Goal: Task Accomplishment & Management: Complete application form

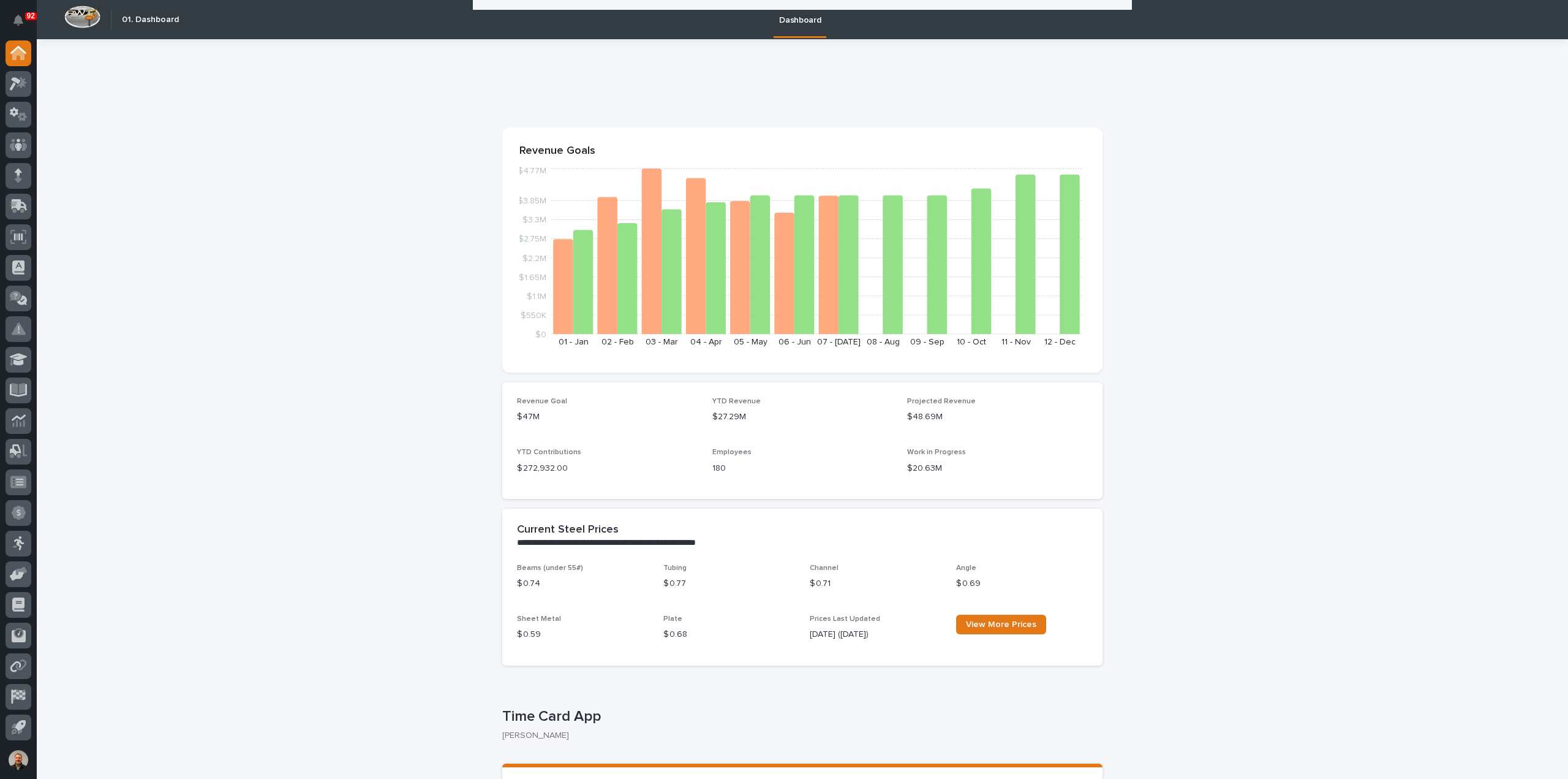
scroll to position [674, 0]
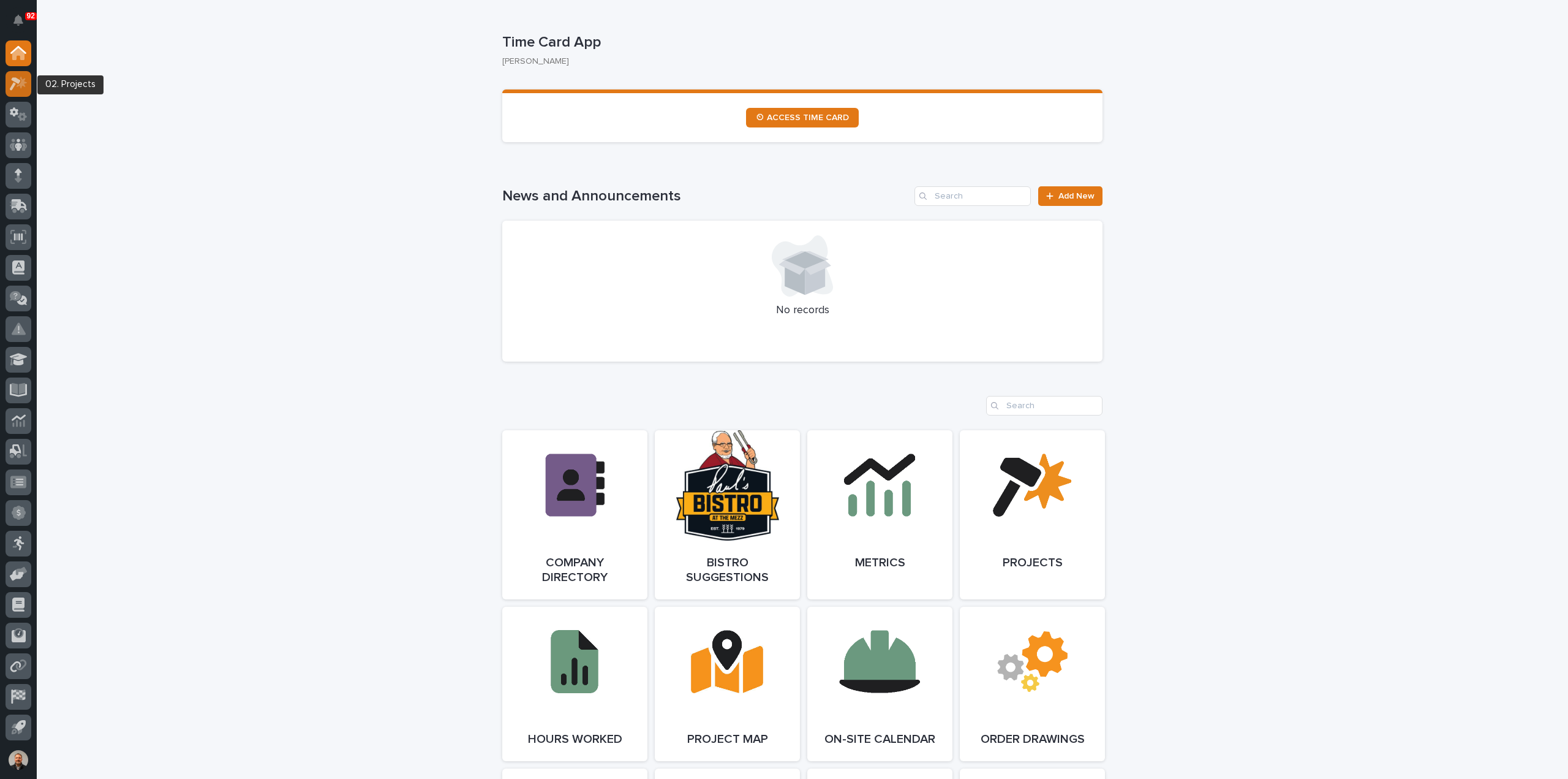
click at [20, 81] on icon at bounding box center [15, 84] width 11 height 14
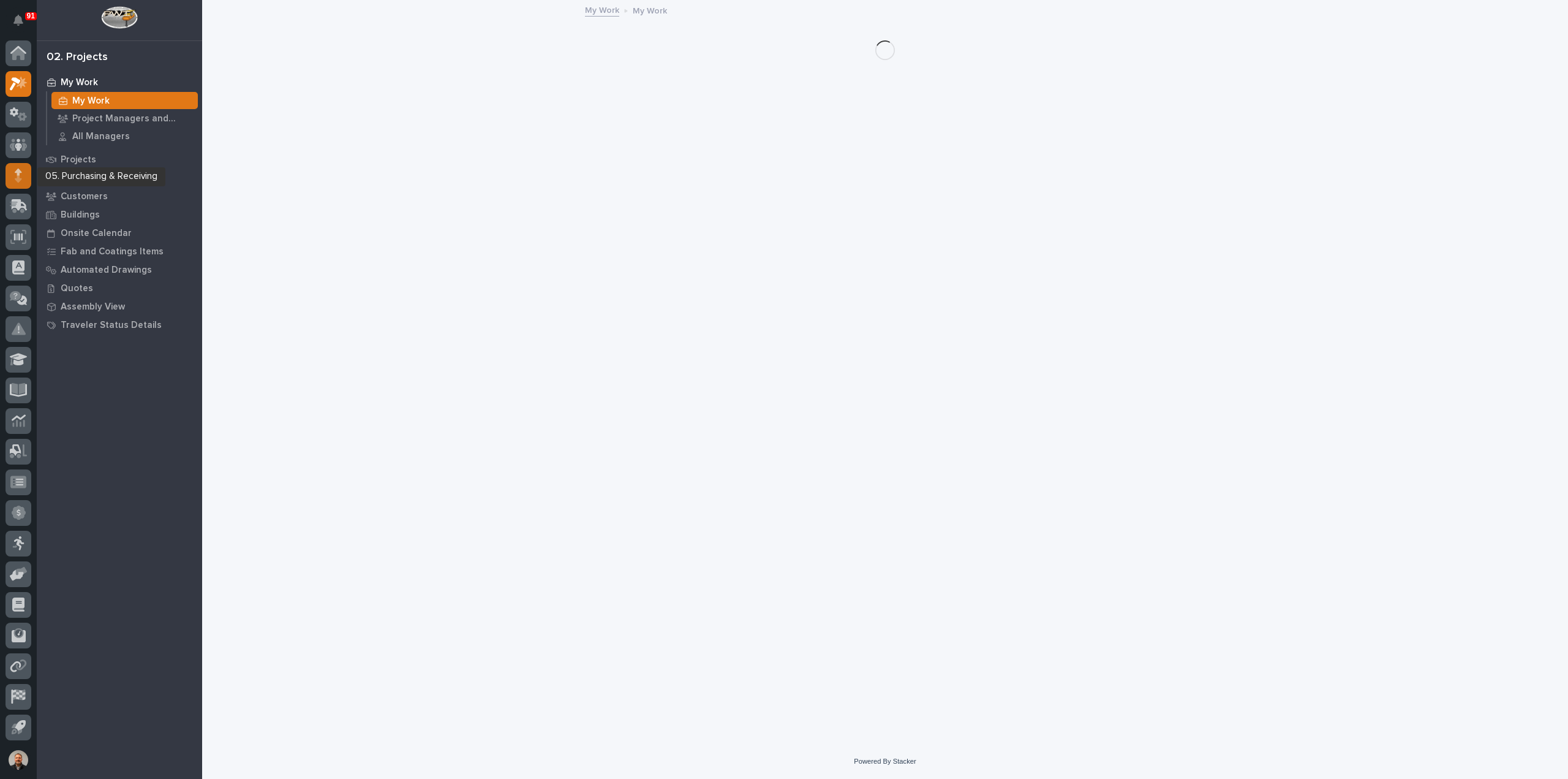
click at [18, 177] on icon at bounding box center [17, 178] width 7 height 7
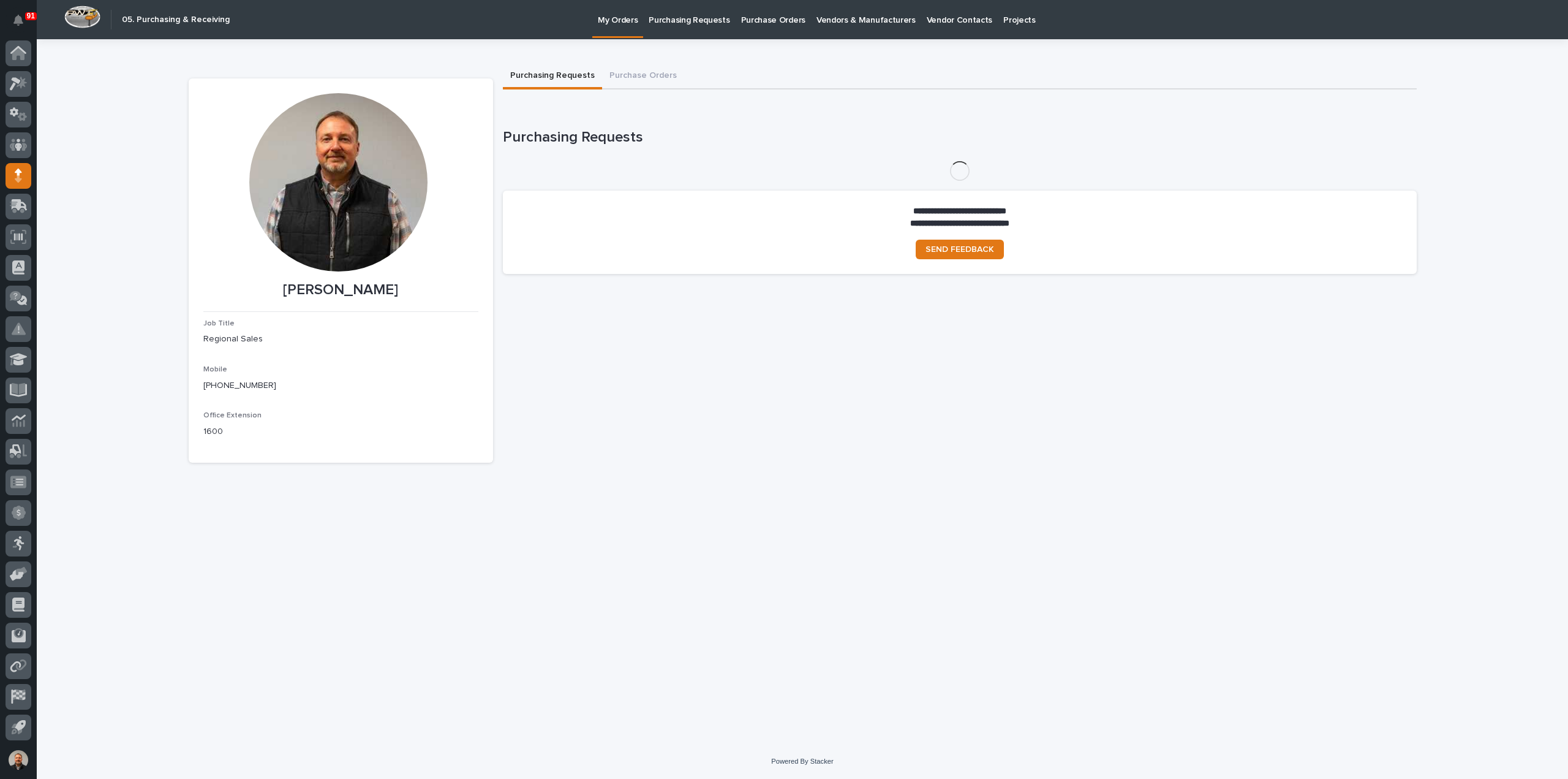
click at [700, 19] on p "Purchasing Requests" at bounding box center [689, 13] width 81 height 26
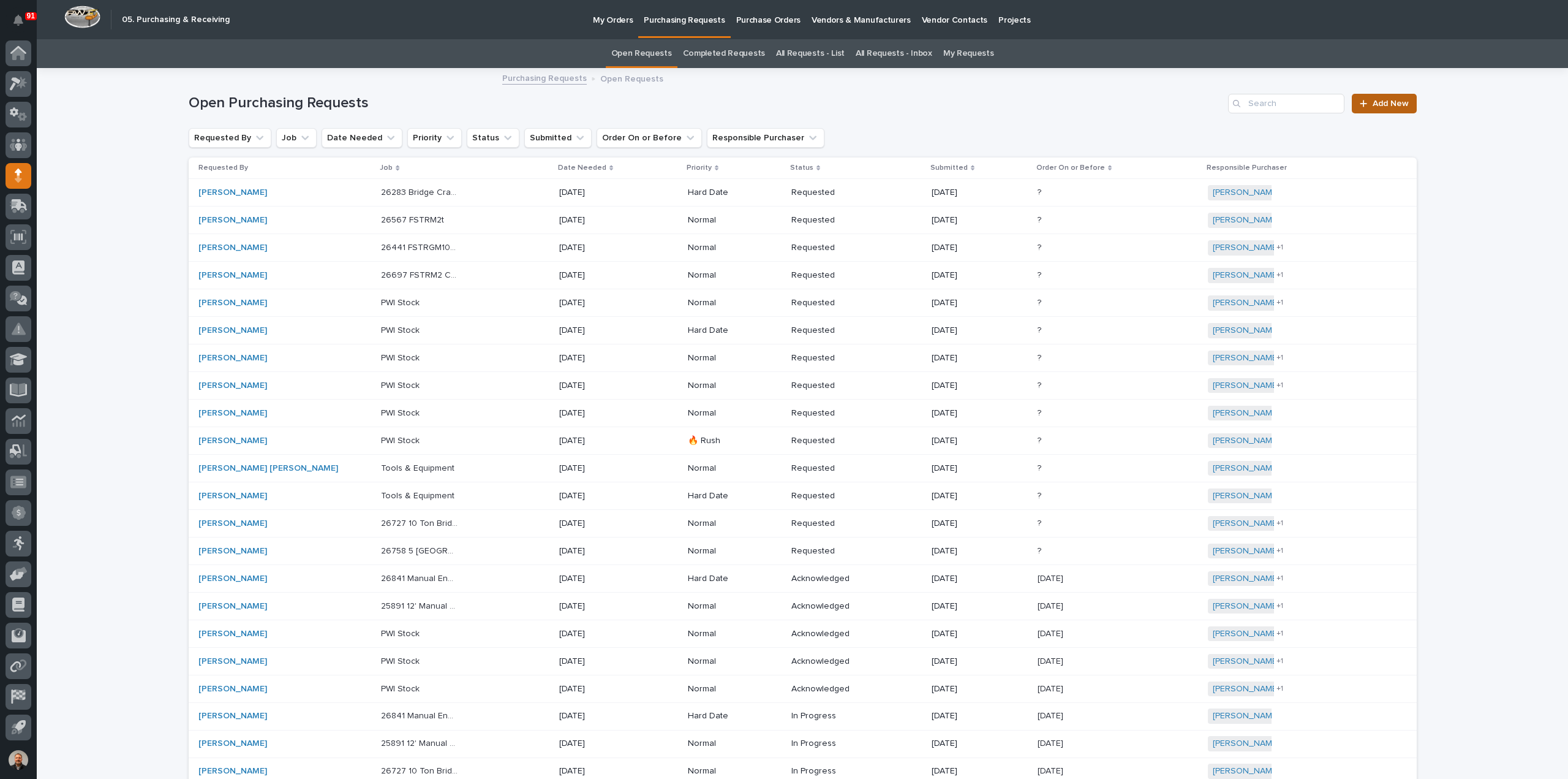
click at [1393, 102] on span "Add New" at bounding box center [1391, 103] width 36 height 8
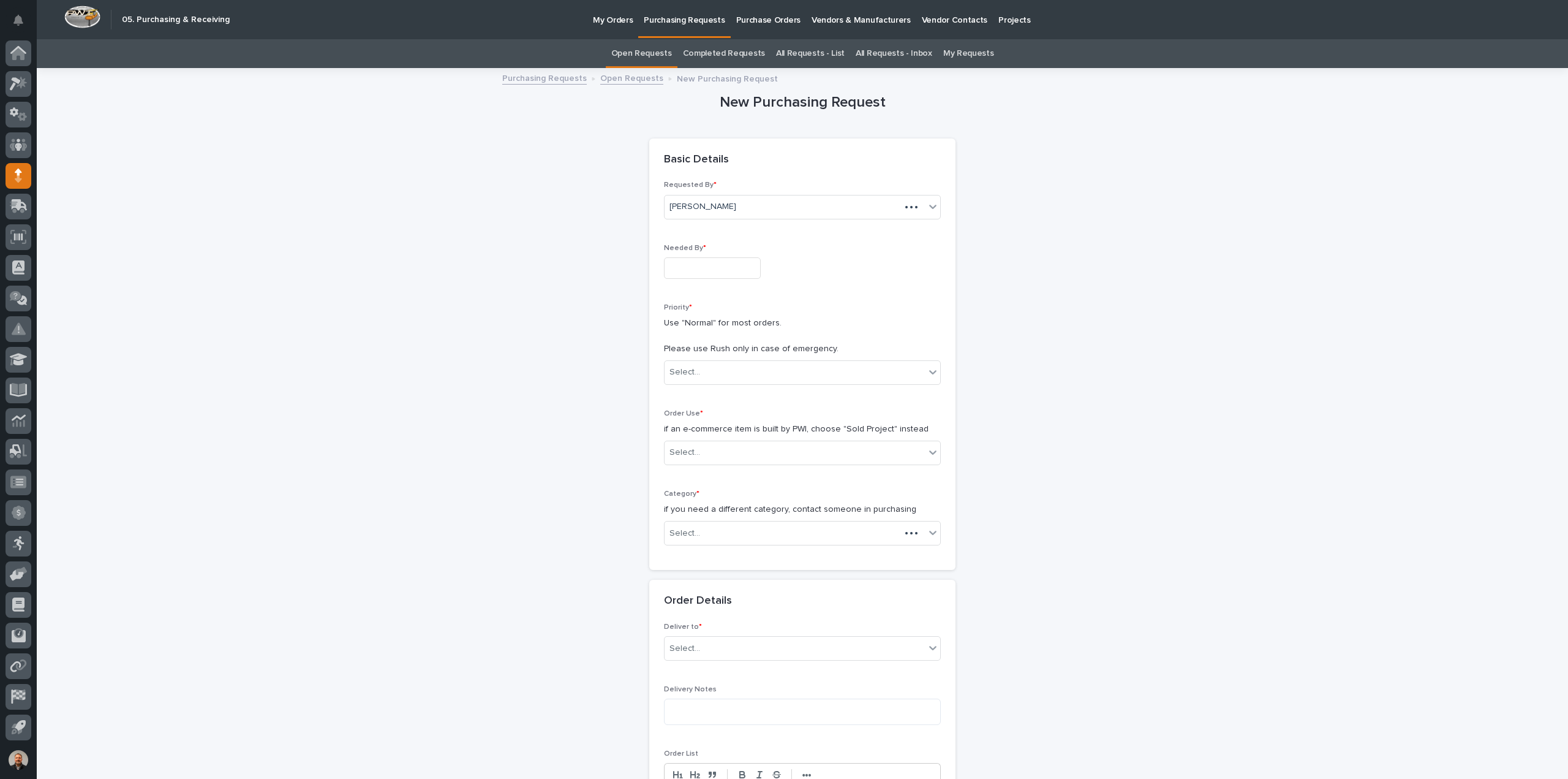
scroll to position [39, 0]
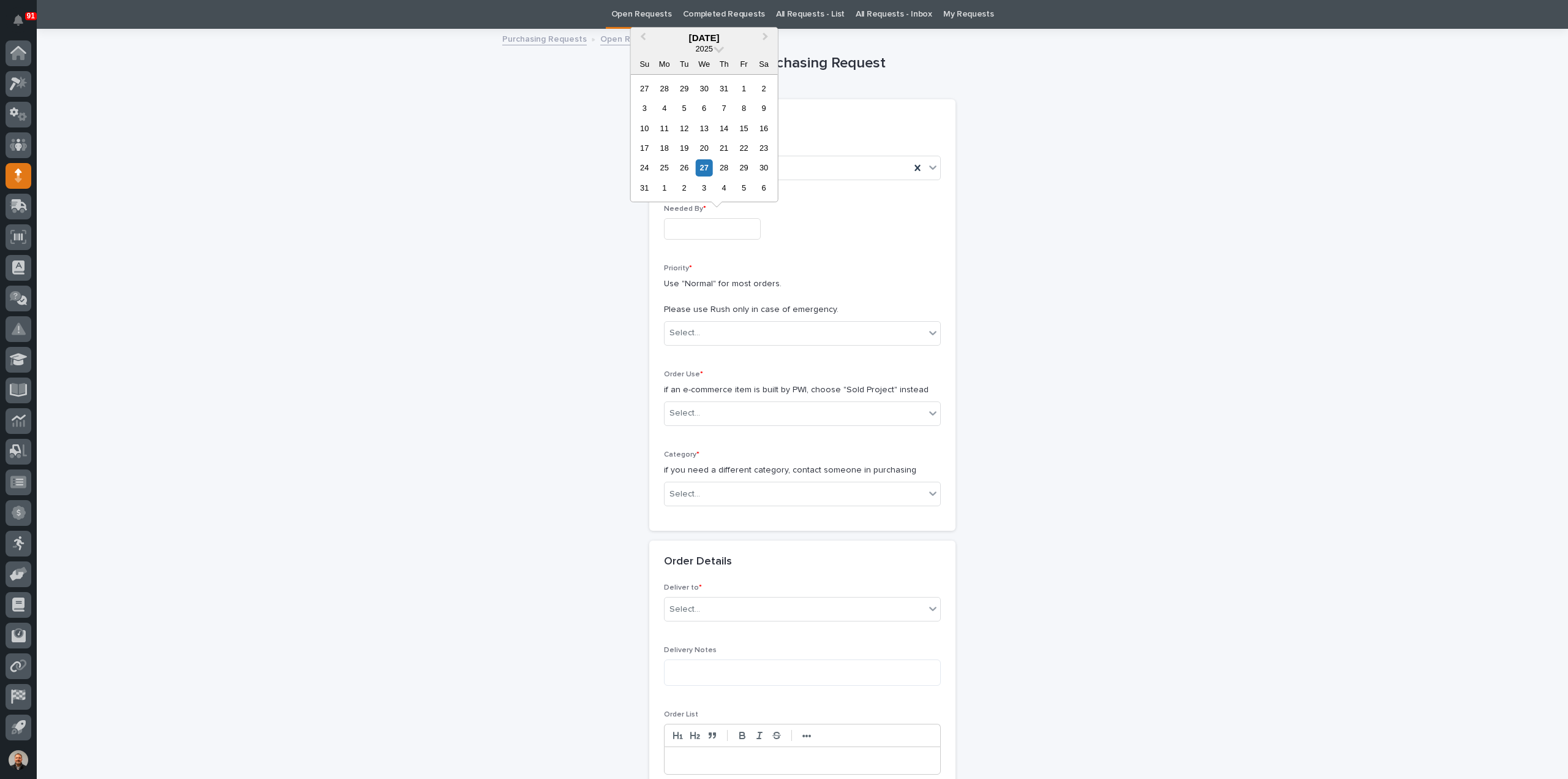
click at [698, 229] on input "text" at bounding box center [713, 229] width 97 height 21
click at [705, 186] on div "3" at bounding box center [704, 188] width 17 height 17
type input "**********"
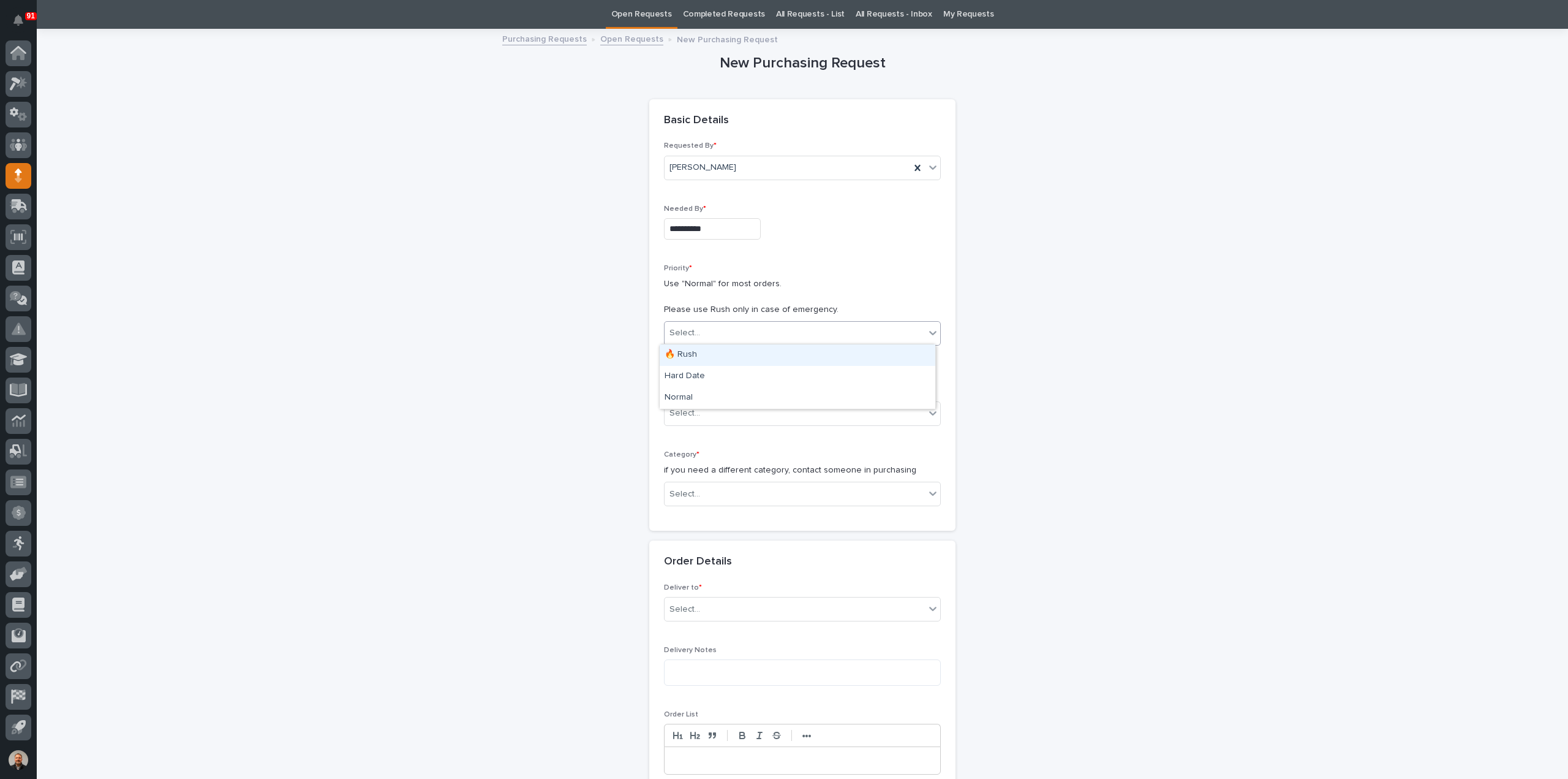
click at [693, 330] on div "Select..." at bounding box center [685, 333] width 30 height 13
click at [681, 395] on div "Normal" at bounding box center [798, 398] width 276 height 21
click at [685, 410] on div "Select..." at bounding box center [685, 413] width 30 height 13
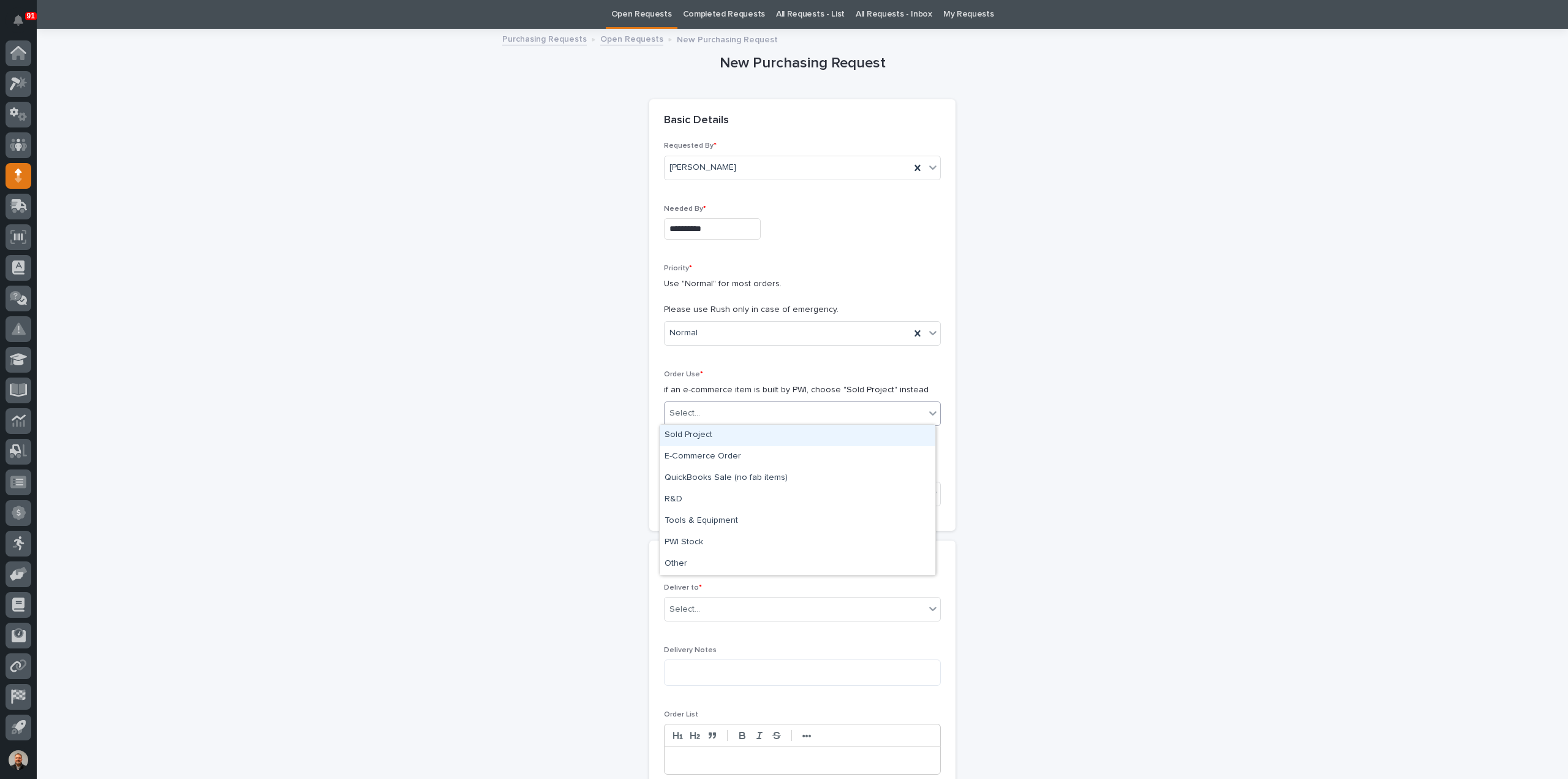
click at [701, 435] on div "Sold Project" at bounding box center [798, 435] width 276 height 21
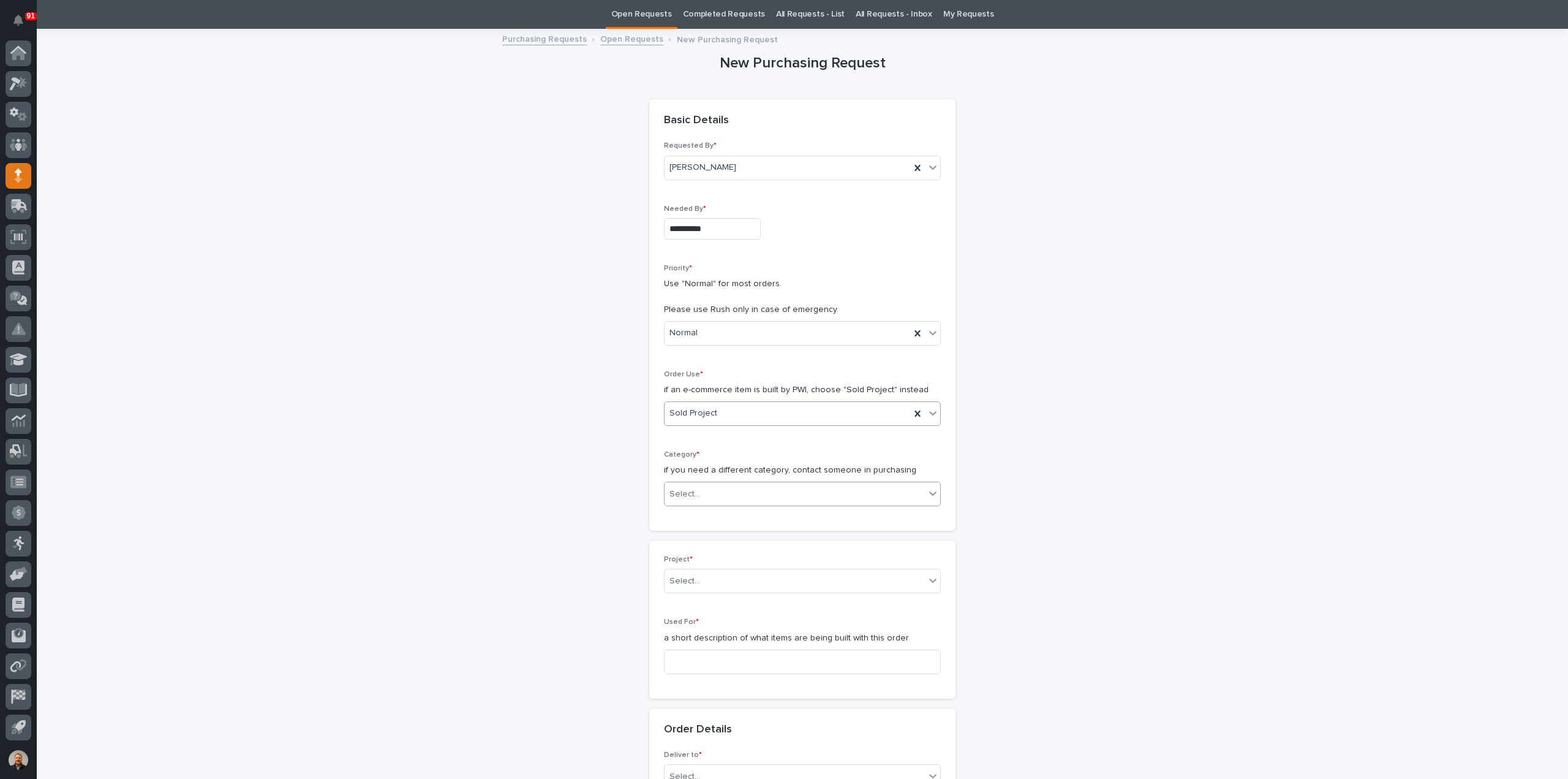
click at [679, 491] on div "Select..." at bounding box center [685, 494] width 30 height 13
click at [679, 663] on div "Steel" at bounding box center [798, 665] width 276 height 21
click at [701, 579] on input "text" at bounding box center [702, 581] width 2 height 11
type input "*****"
click at [706, 603] on div "25852 - HRP Construction - HRP Construction" at bounding box center [798, 602] width 276 height 21
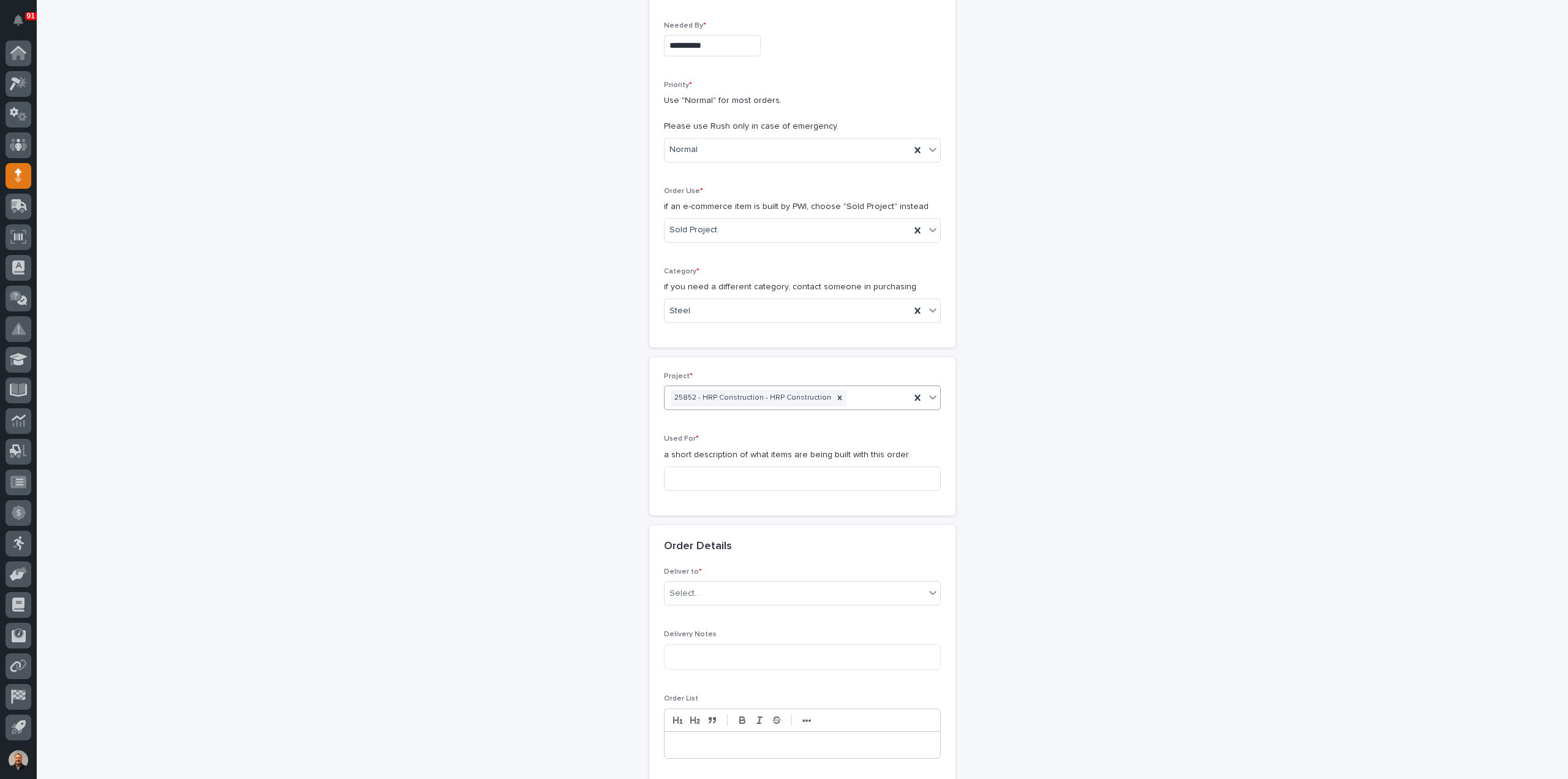
scroll to position [223, 0]
click at [688, 479] on input at bounding box center [802, 478] width 277 height 24
type input "Crane"
click at [691, 592] on div "Select..." at bounding box center [685, 592] width 30 height 13
click at [692, 616] on div "PWI" at bounding box center [798, 614] width 276 height 21
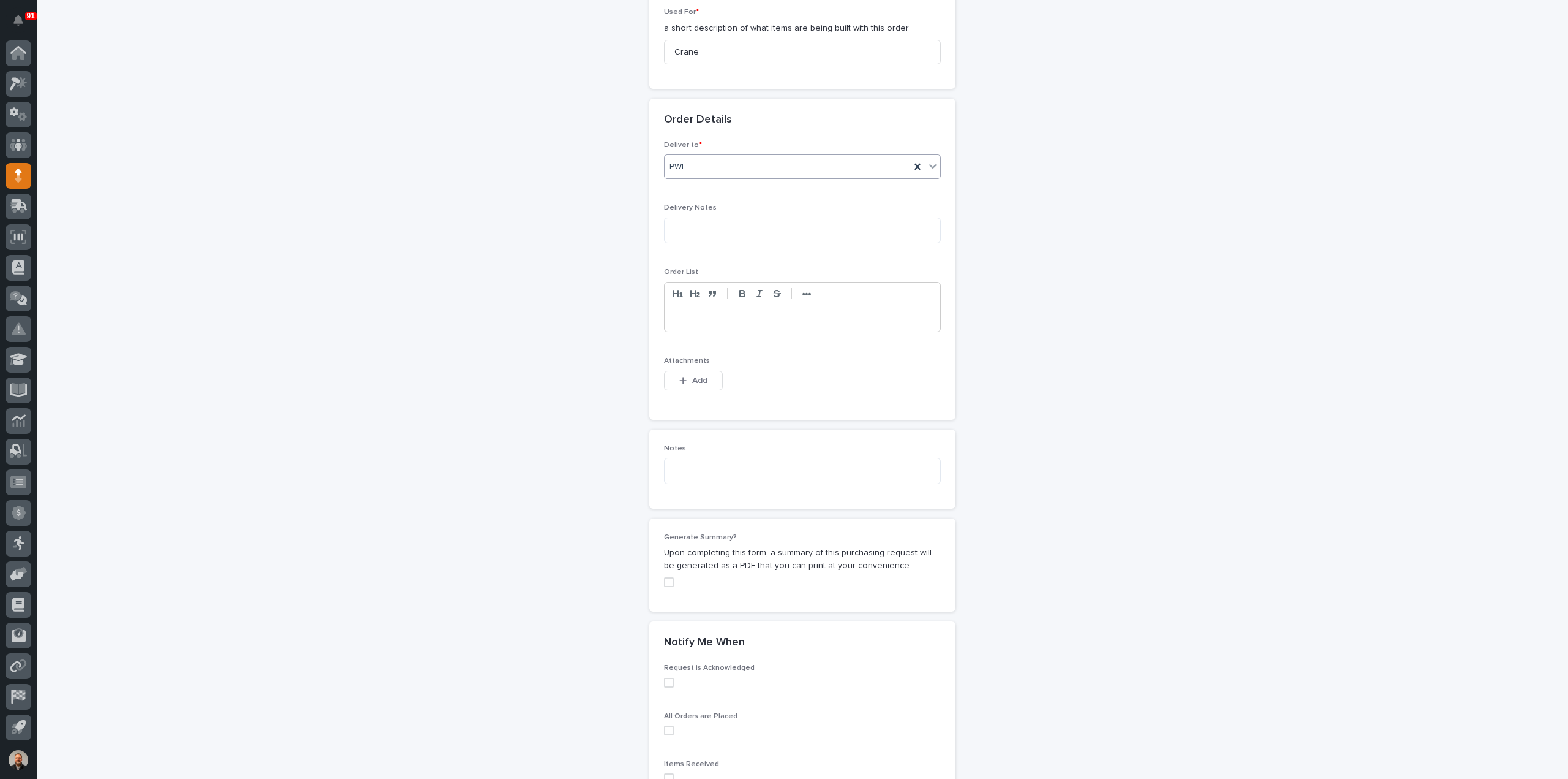
scroll to position [652, 0]
click at [686, 374] on div "button" at bounding box center [685, 377] width 12 height 8
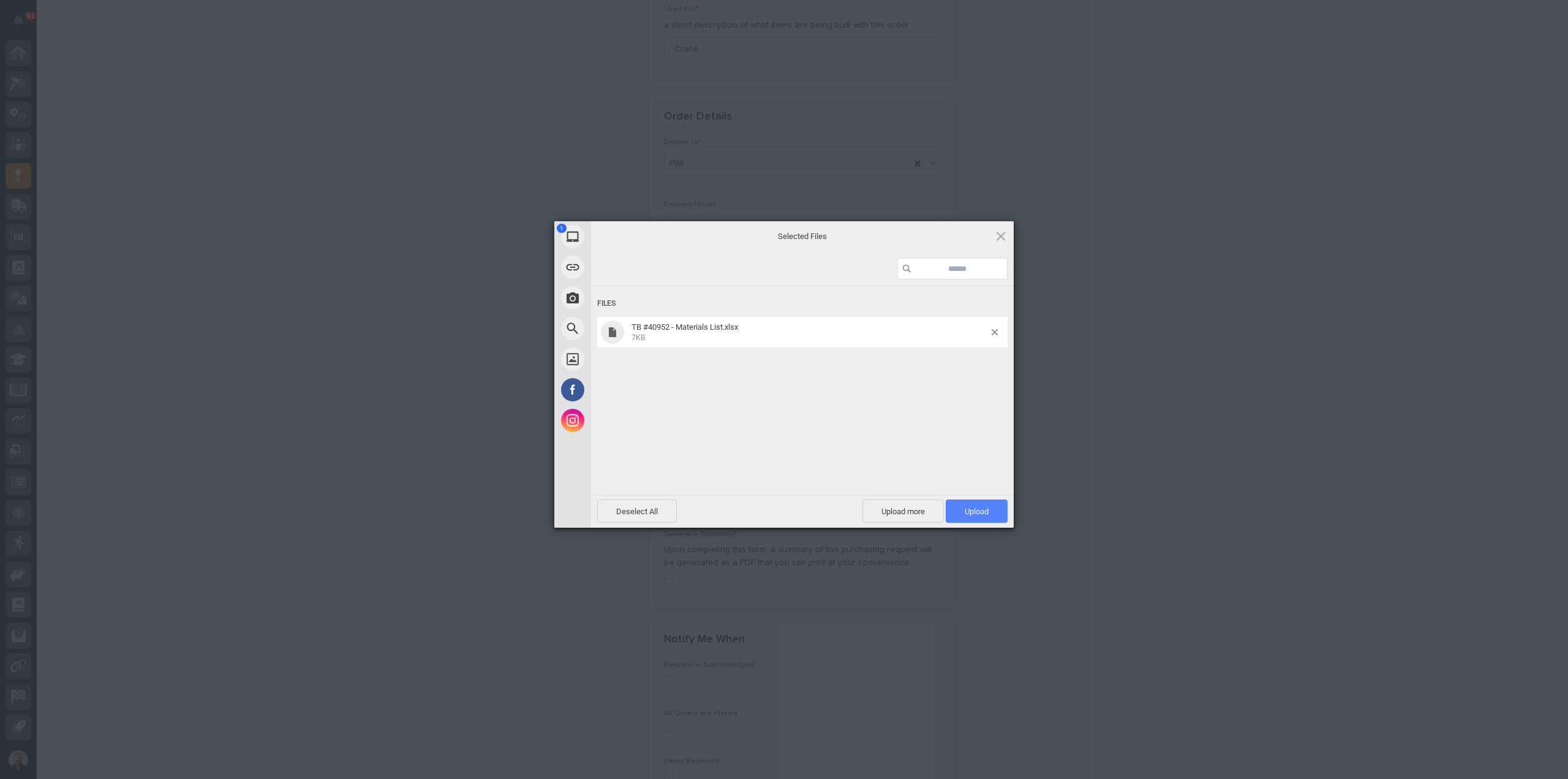
click at [983, 510] on span "Upload 1" at bounding box center [977, 511] width 24 height 9
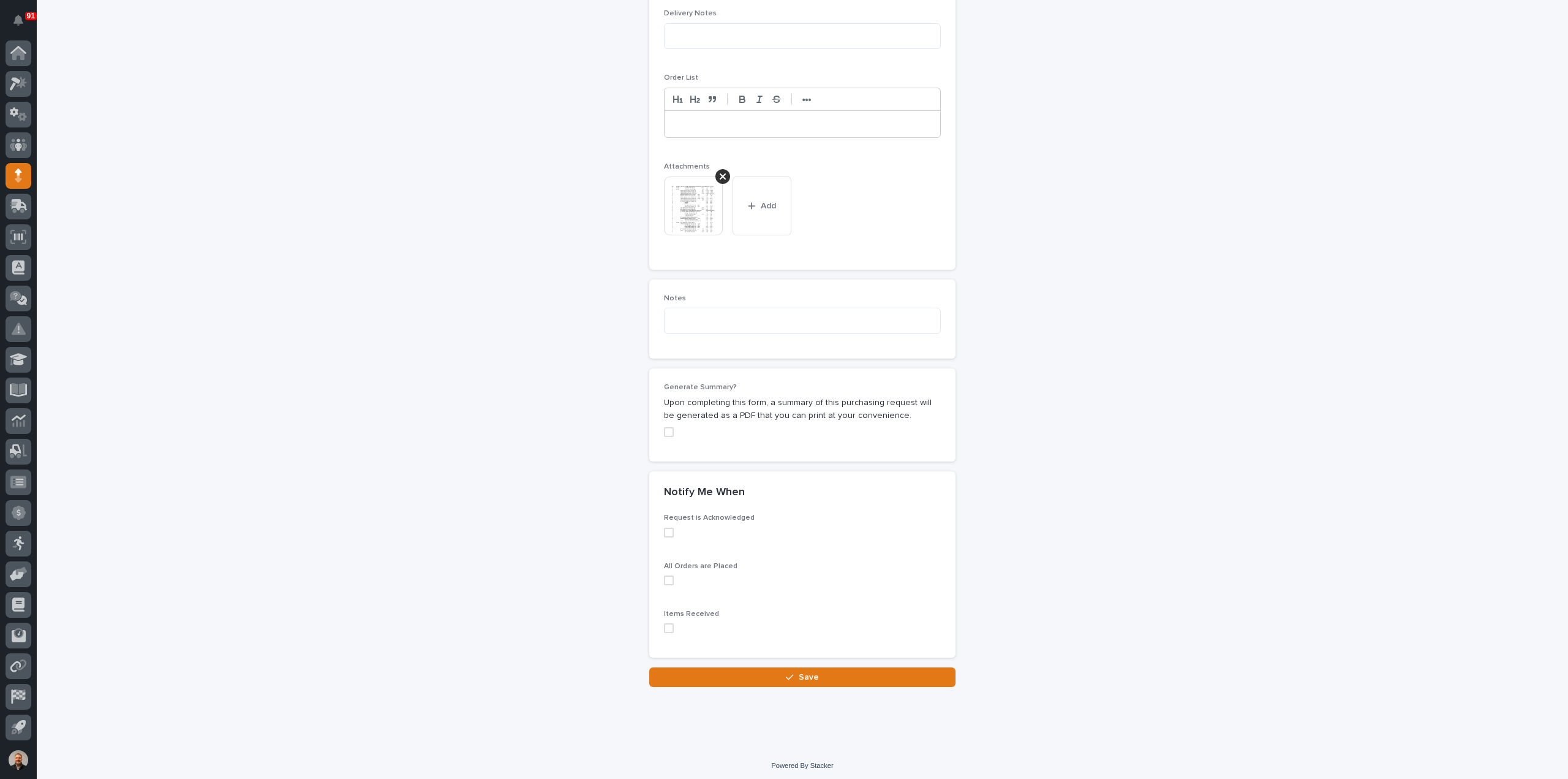
scroll to position [843, 0]
click at [782, 668] on button "Save" at bounding box center [802, 677] width 306 height 20
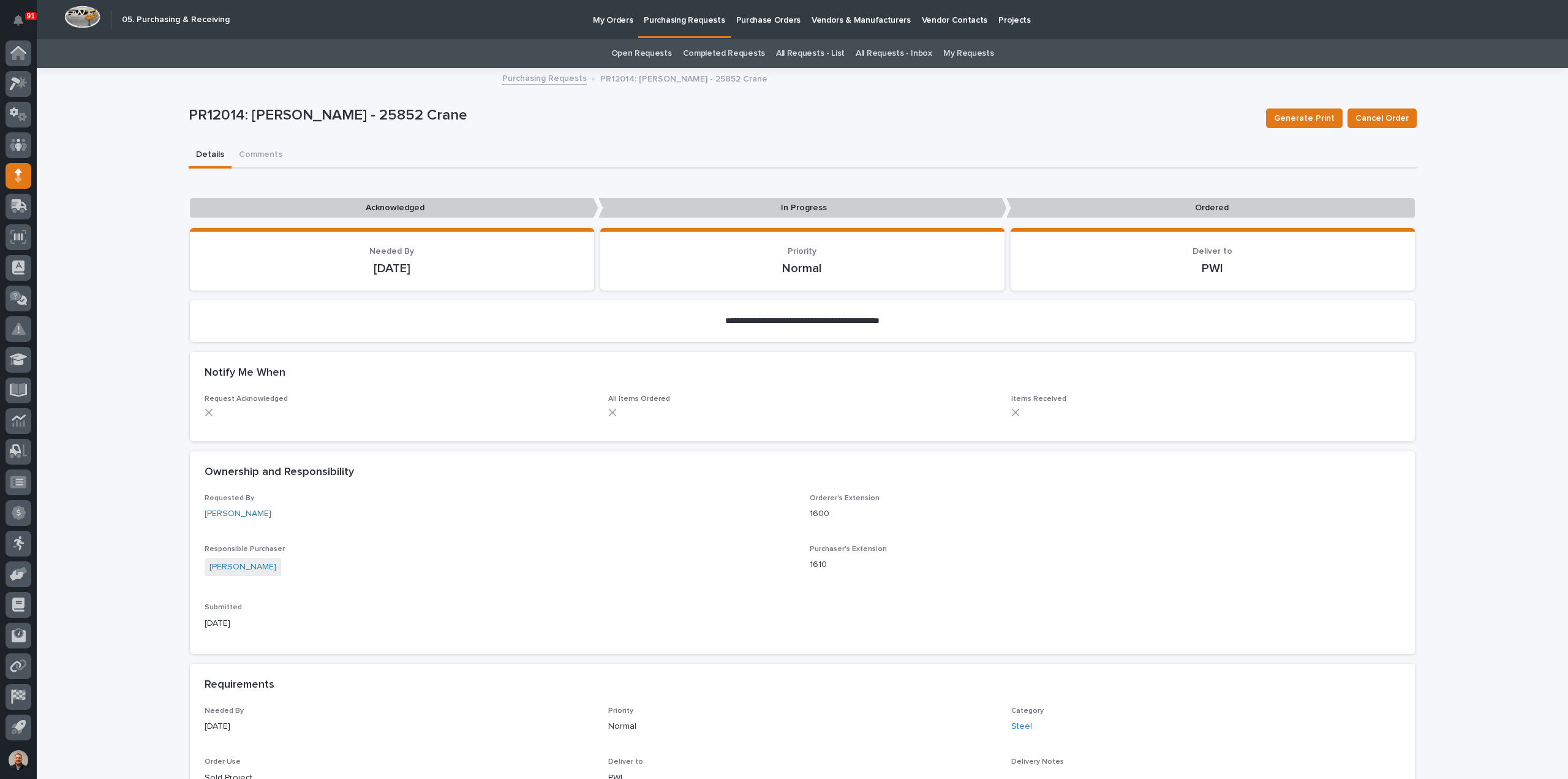
click at [701, 20] on p "Purchasing Requests" at bounding box center [684, 13] width 81 height 26
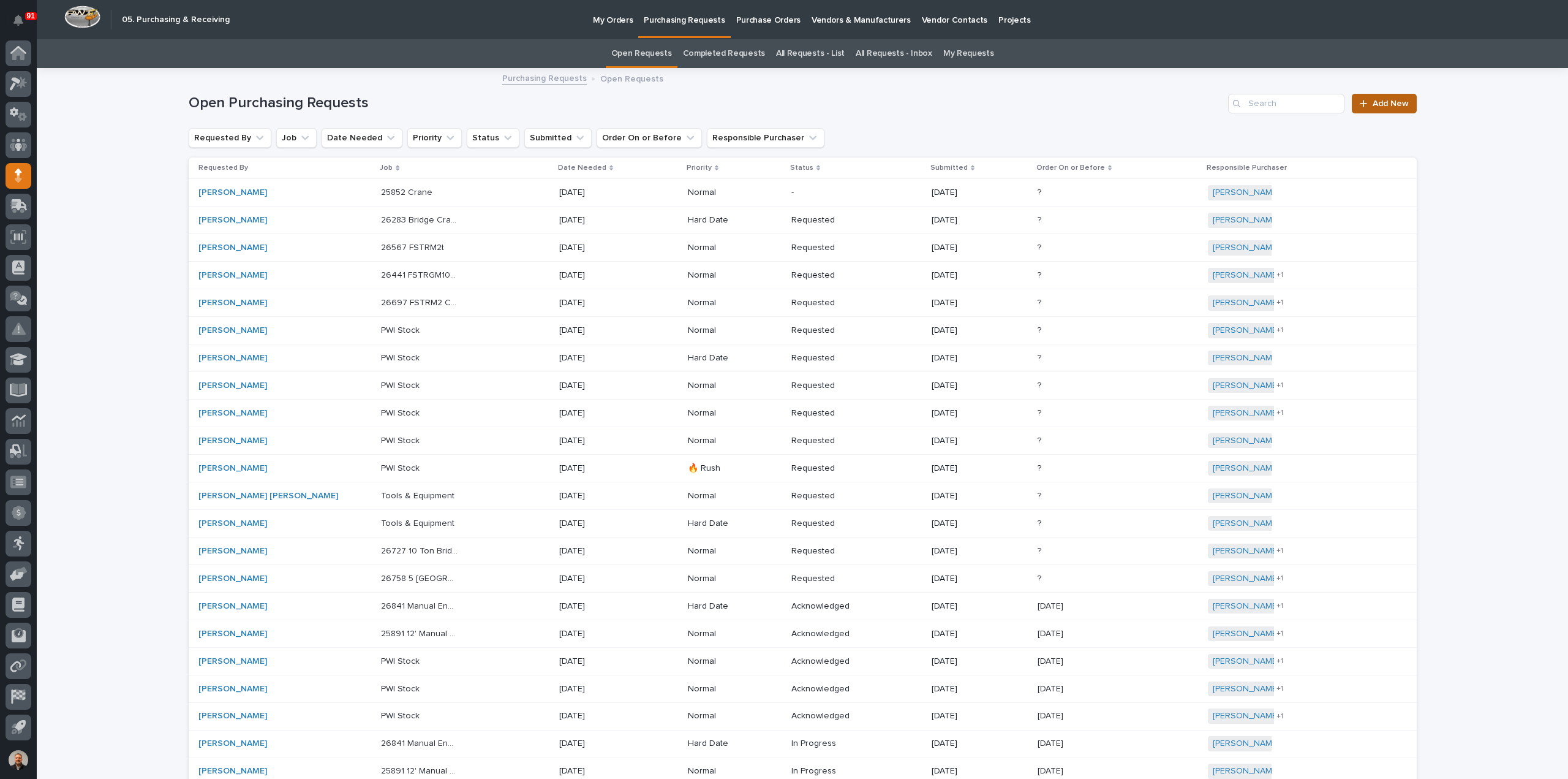
click at [1385, 102] on span "Add New" at bounding box center [1391, 103] width 36 height 8
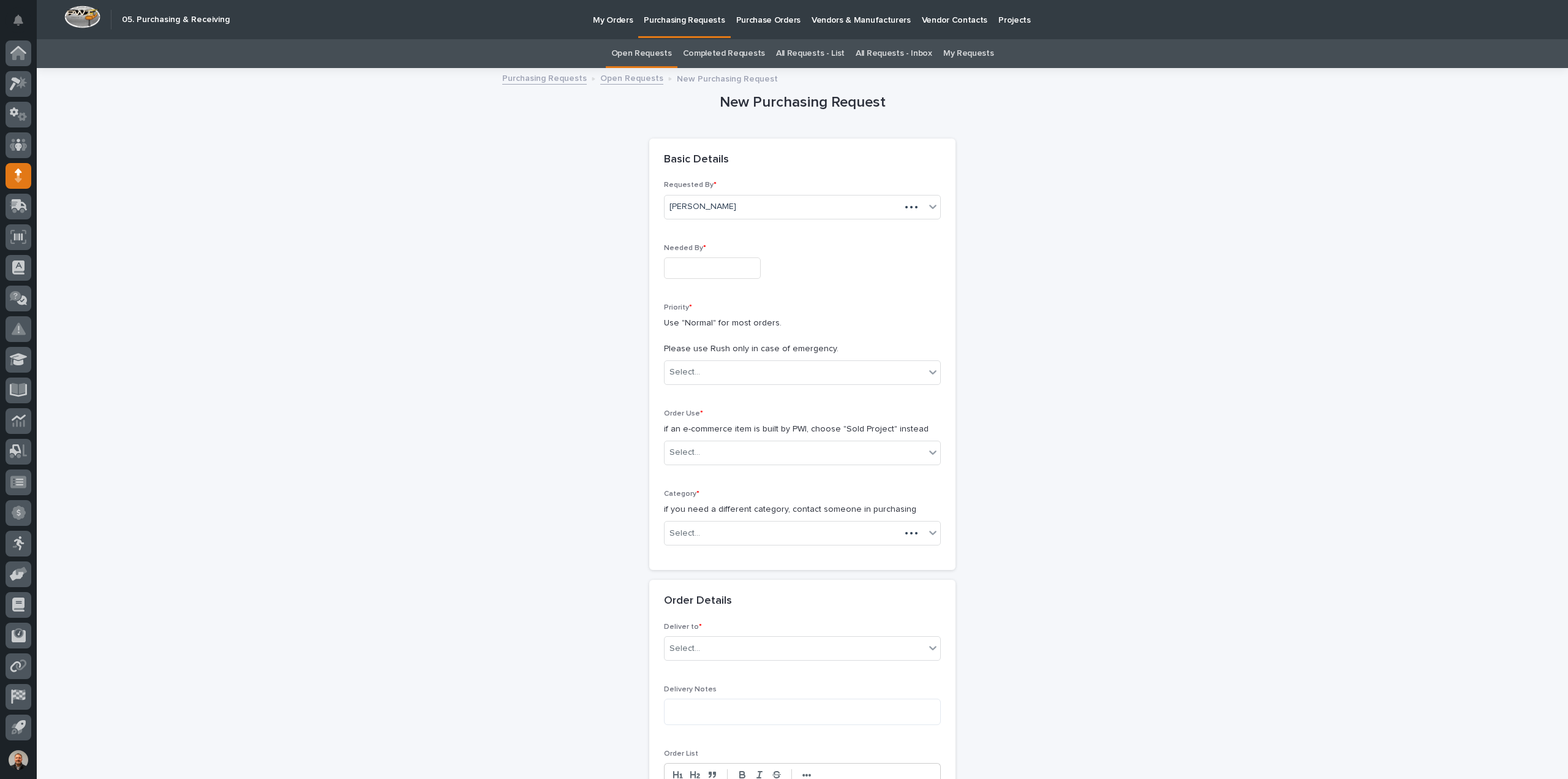
scroll to position [39, 0]
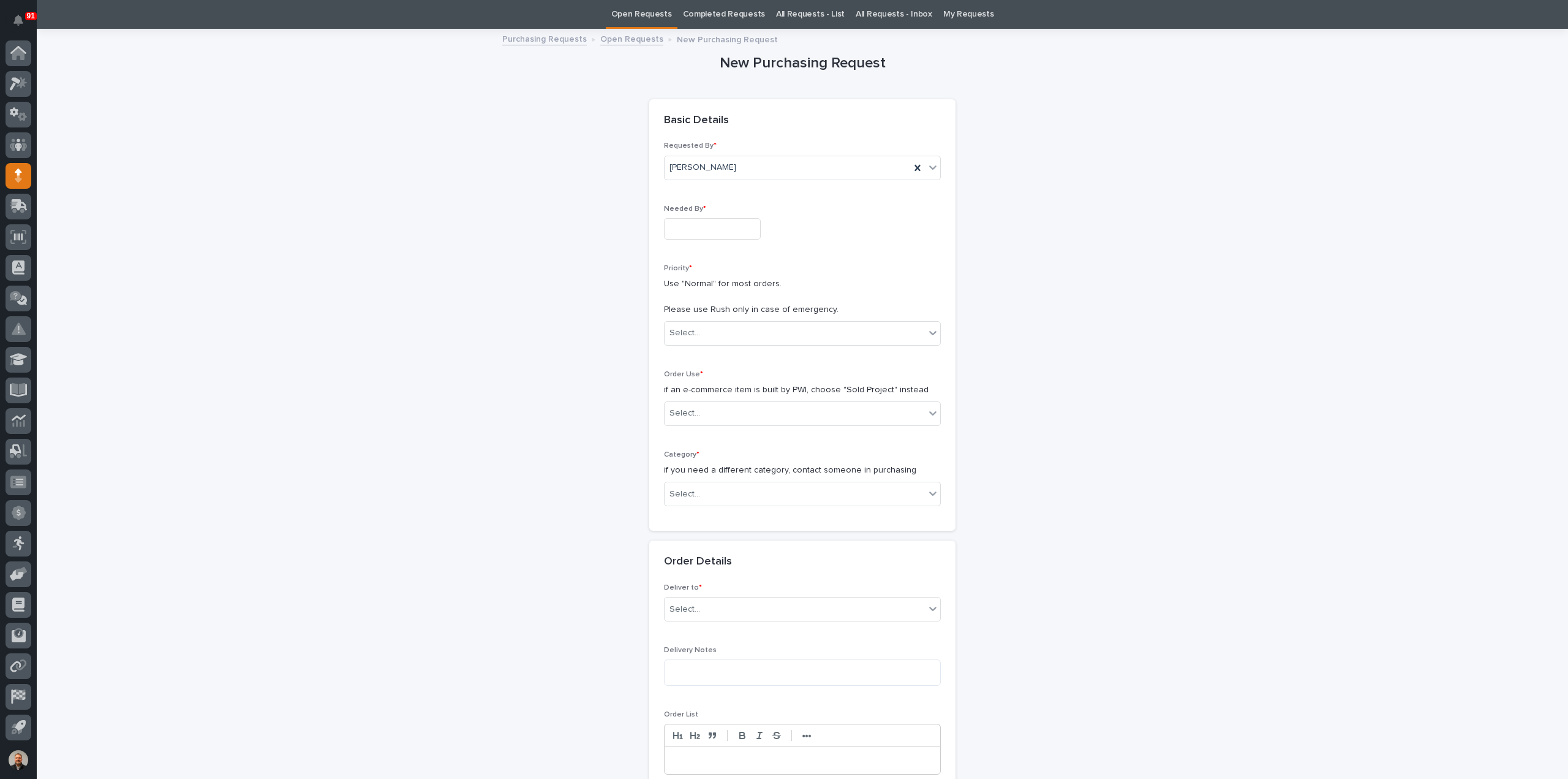
click at [713, 228] on input "text" at bounding box center [713, 229] width 97 height 21
click at [705, 190] on div "3" at bounding box center [704, 188] width 17 height 17
type input "**********"
click at [702, 333] on div "Select..." at bounding box center [795, 333] width 260 height 20
click at [697, 400] on div "Normal" at bounding box center [798, 398] width 276 height 21
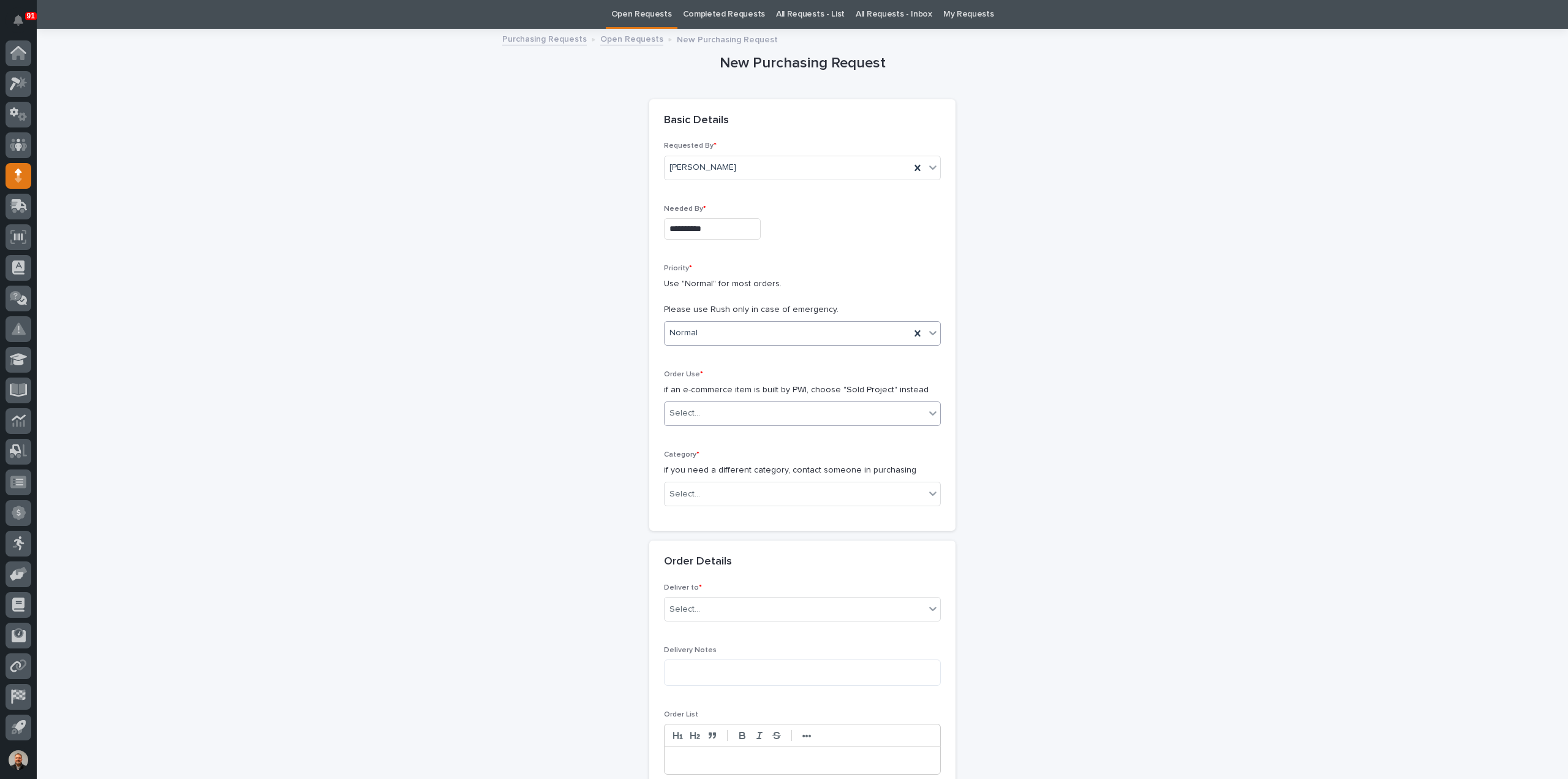
click at [685, 422] on div "Select..." at bounding box center [795, 413] width 260 height 20
click at [703, 435] on div "Sold Project" at bounding box center [798, 435] width 276 height 21
click at [700, 491] on div "Select..." at bounding box center [795, 494] width 260 height 20
click at [696, 622] on div "Parts & Hardware" at bounding box center [798, 622] width 276 height 21
click at [697, 576] on div "Select..." at bounding box center [795, 581] width 260 height 20
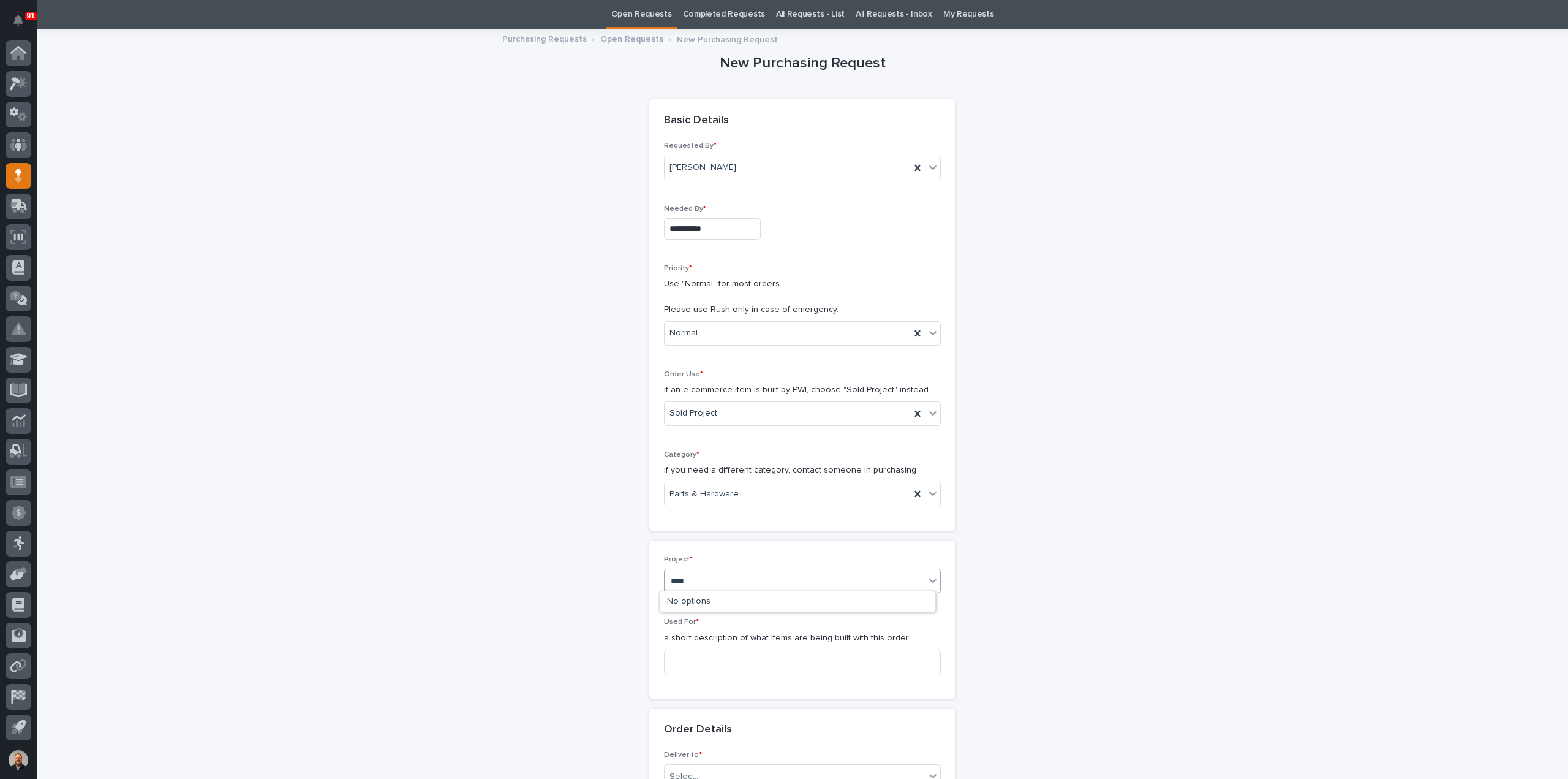
type input "*****"
click at [714, 602] on div "25852 - HRP Construction - HRP Construction" at bounding box center [798, 602] width 276 height 21
click at [679, 660] on input at bounding box center [802, 661] width 277 height 24
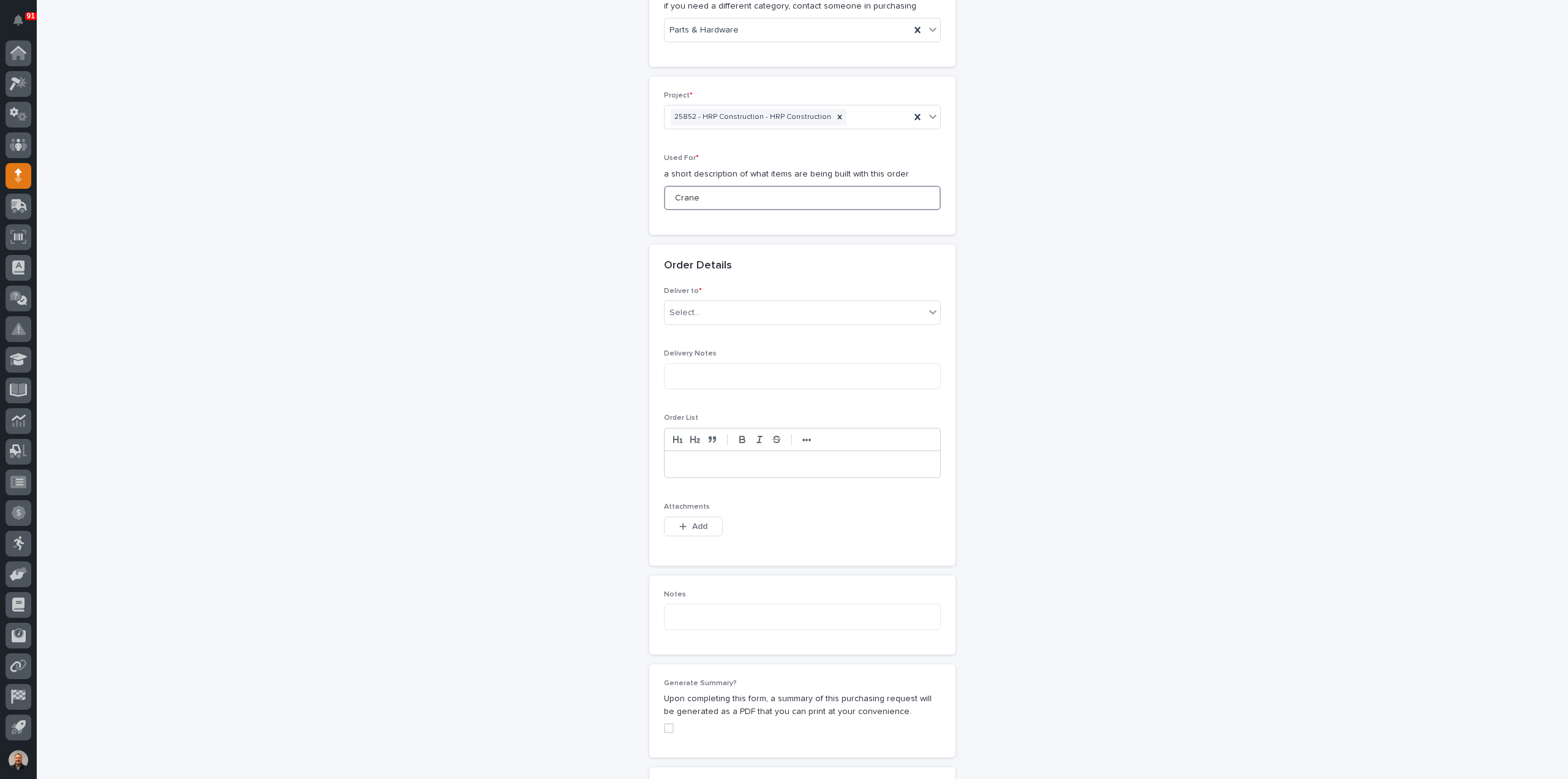
scroll to position [591, 0]
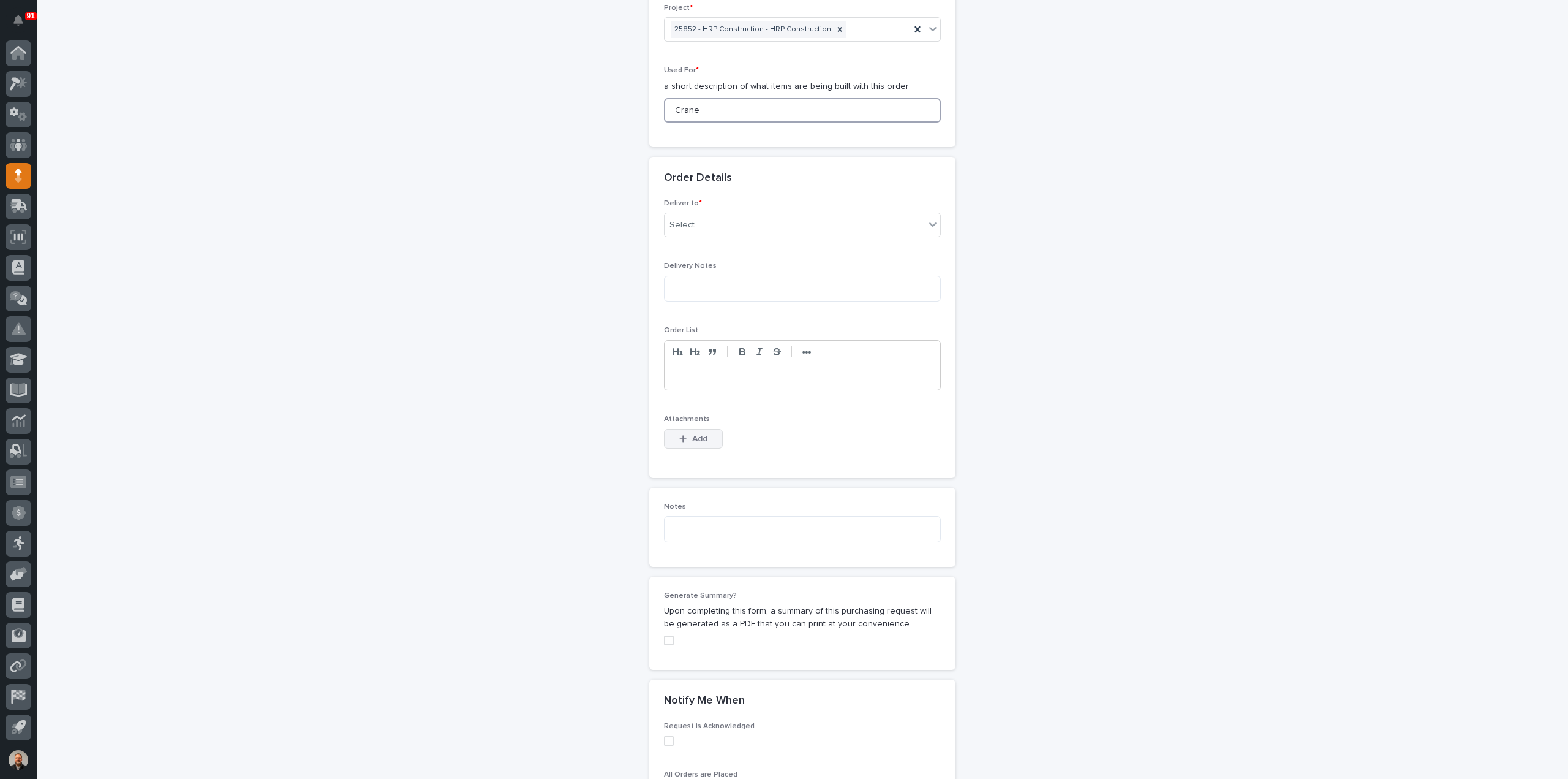
type input "Crane"
click at [684, 439] on button "Add" at bounding box center [694, 438] width 59 height 20
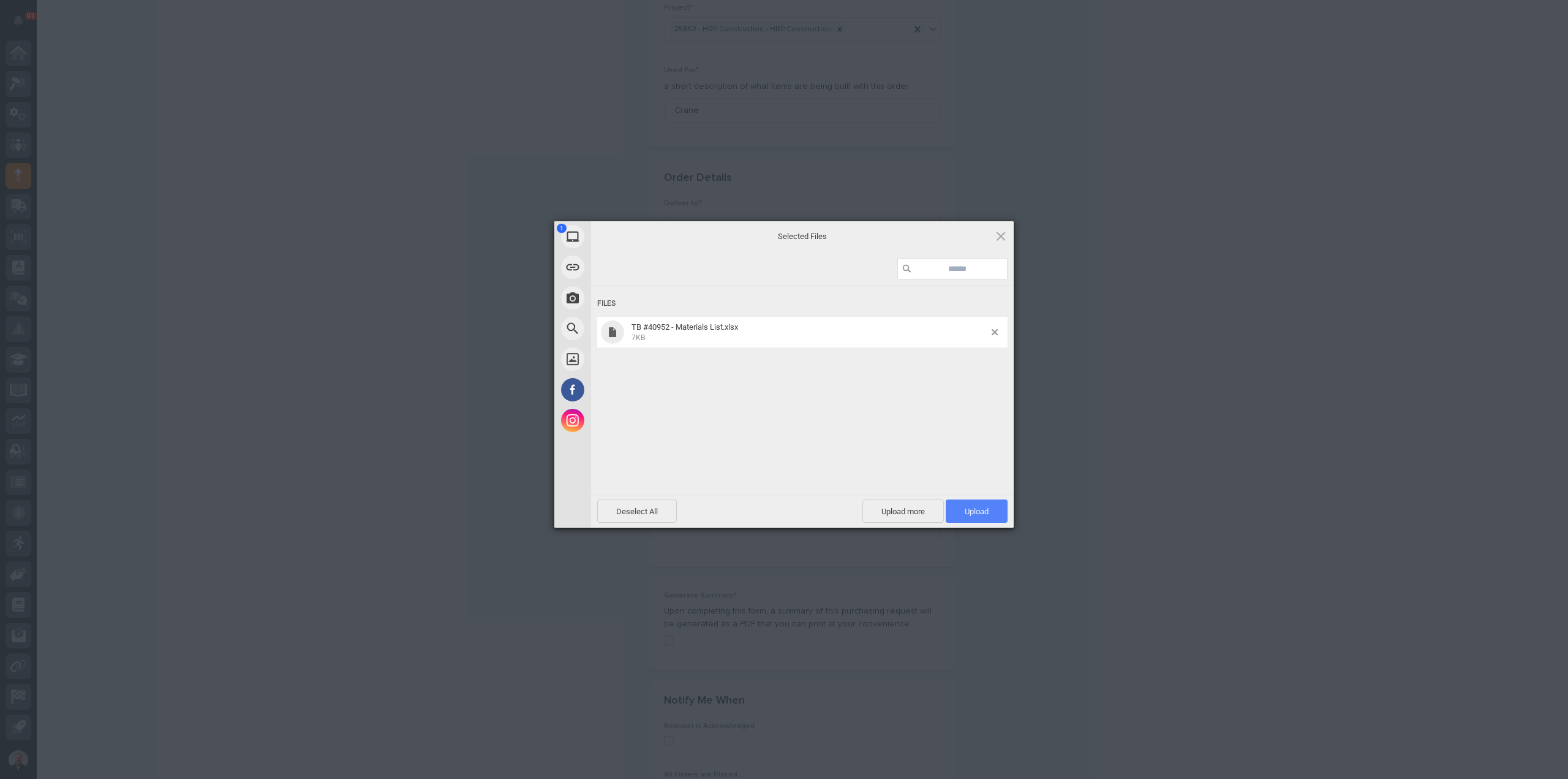
click at [982, 513] on span "Upload 1" at bounding box center [977, 511] width 24 height 9
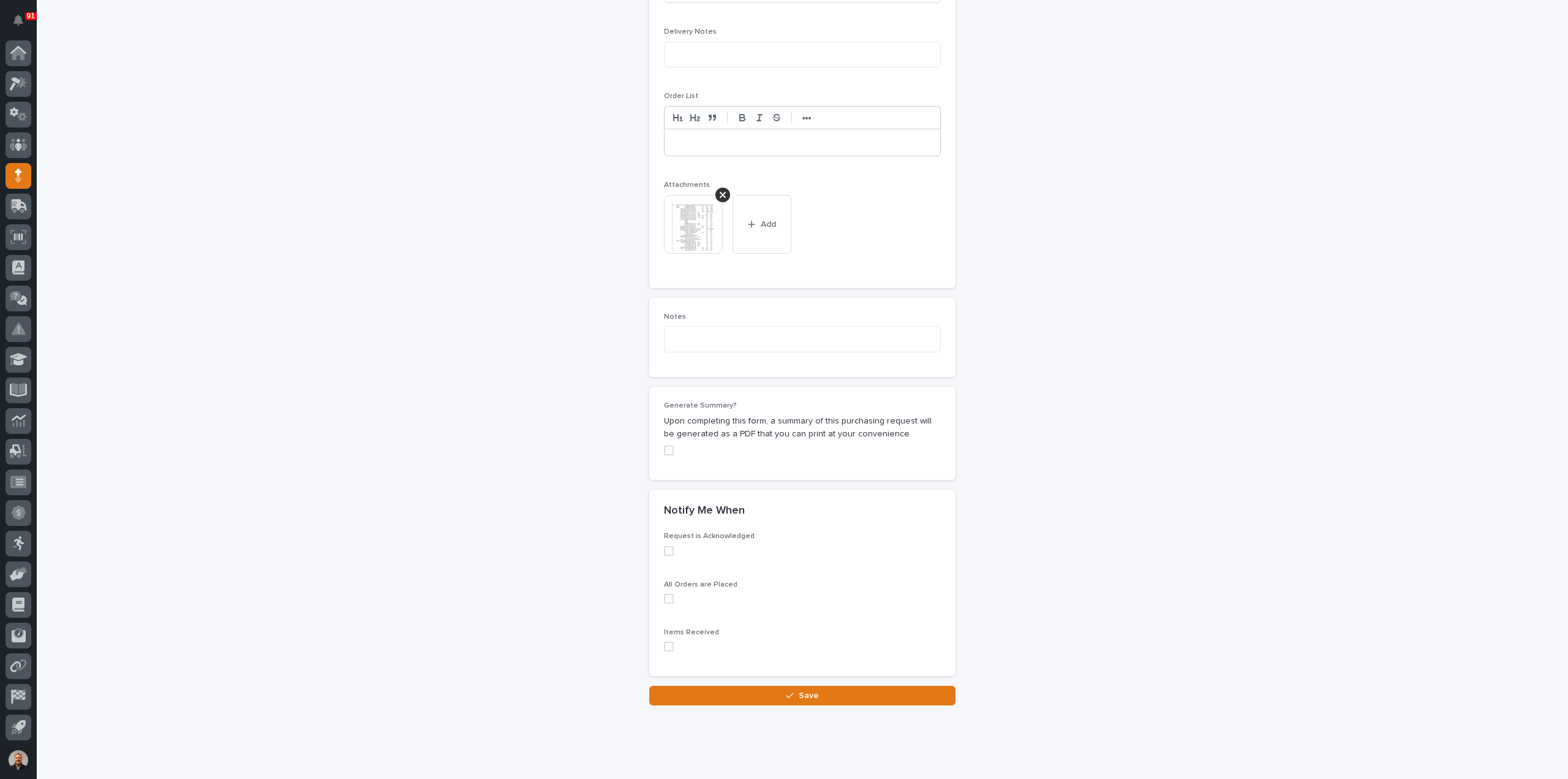
scroll to position [843, 0]
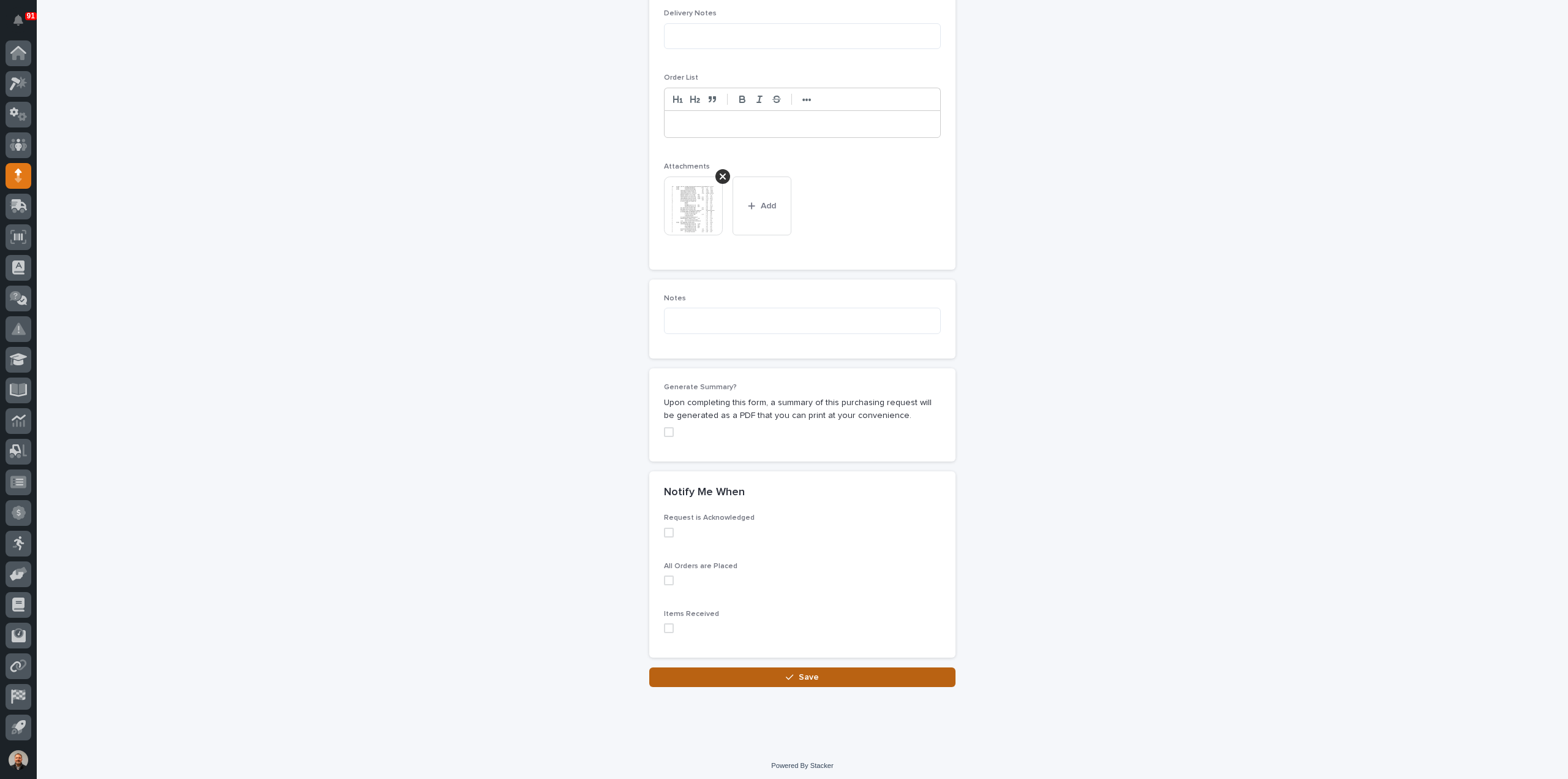
click at [808, 671] on span "Save" at bounding box center [808, 677] width 20 height 11
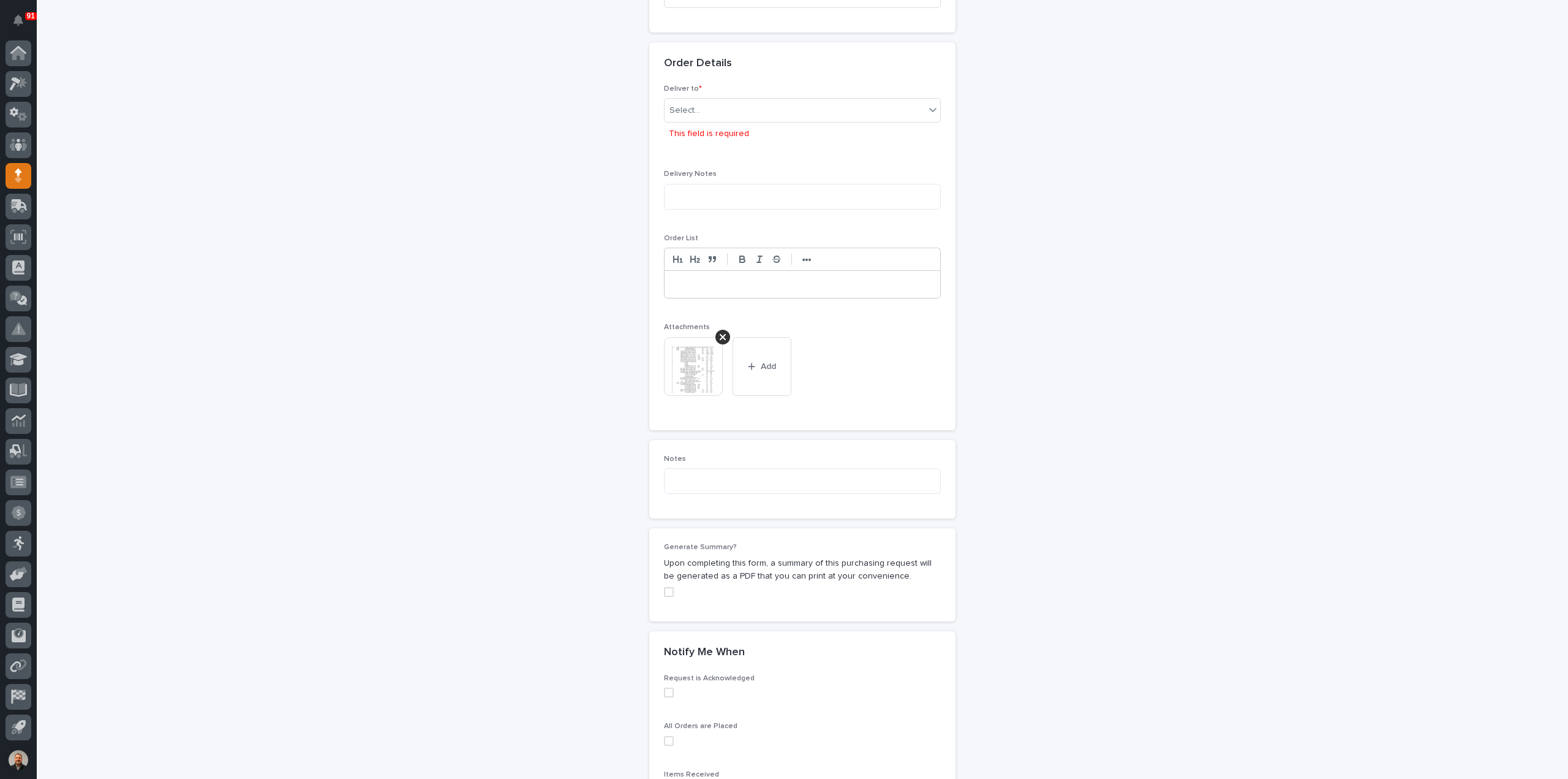
scroll to position [612, 0]
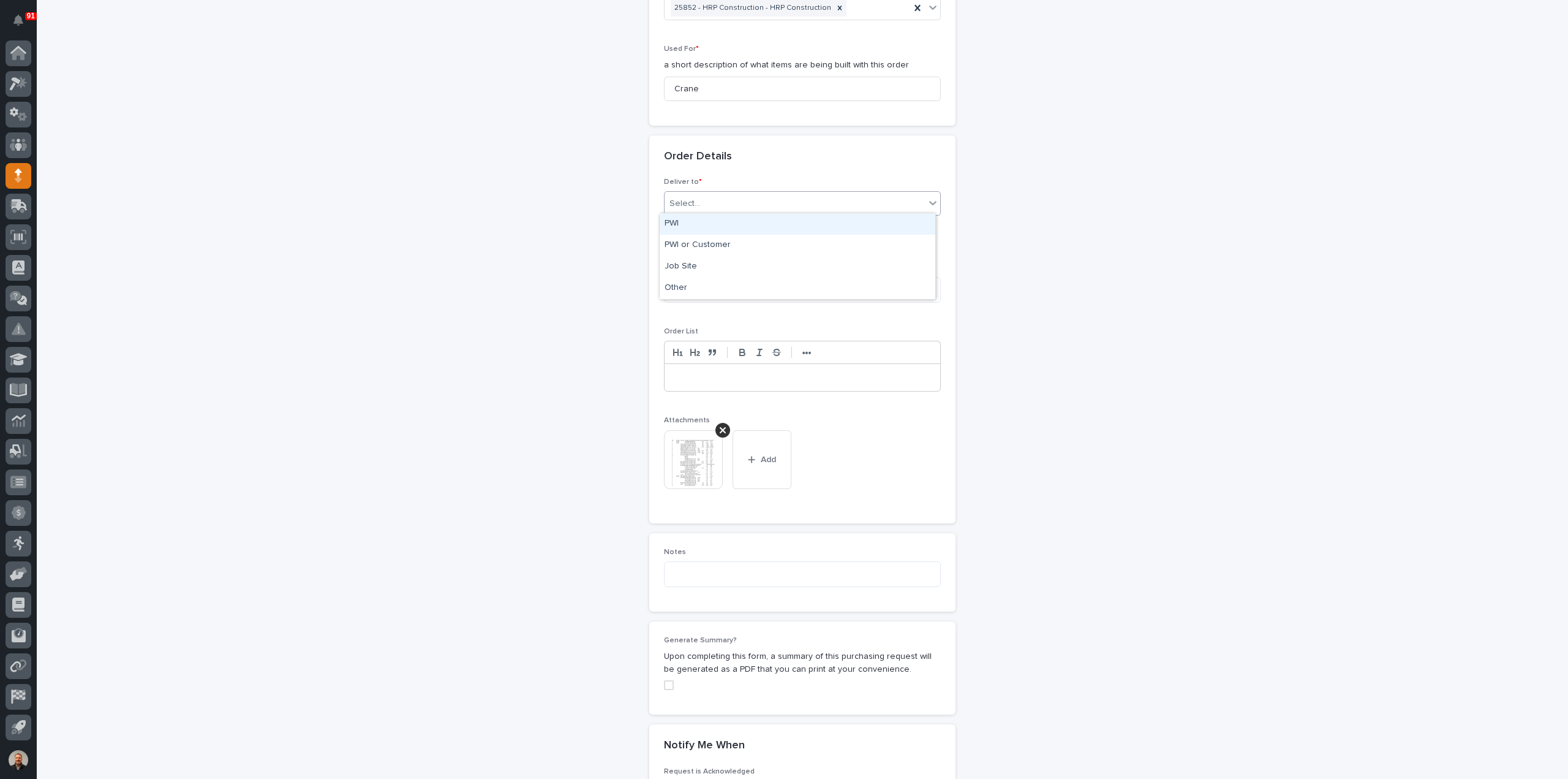
click at [930, 198] on icon at bounding box center [933, 203] width 12 height 12
click at [726, 225] on div "PWI" at bounding box center [798, 224] width 276 height 21
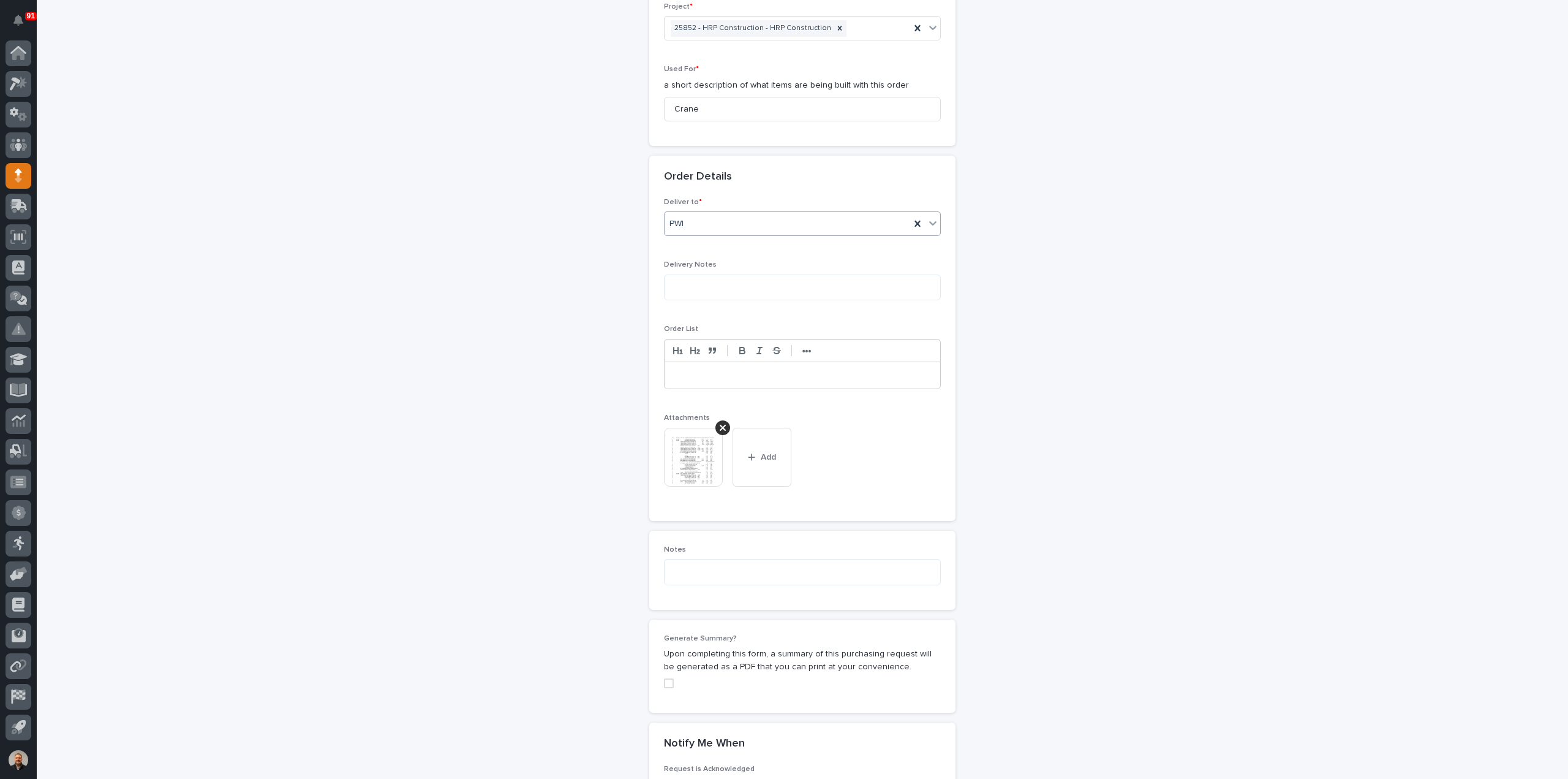
scroll to position [843, 0]
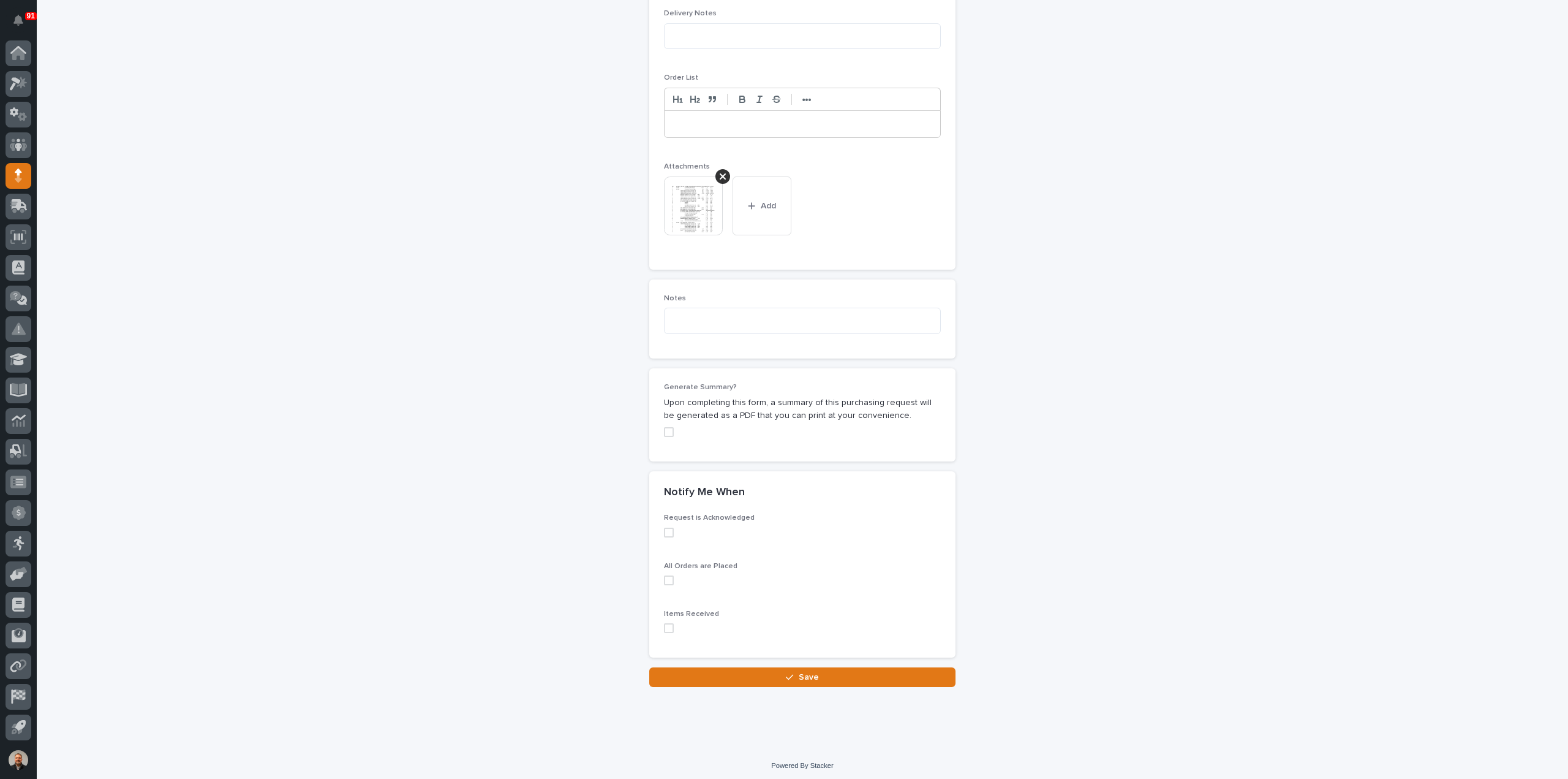
click at [810, 677] on span "Save" at bounding box center [808, 677] width 20 height 11
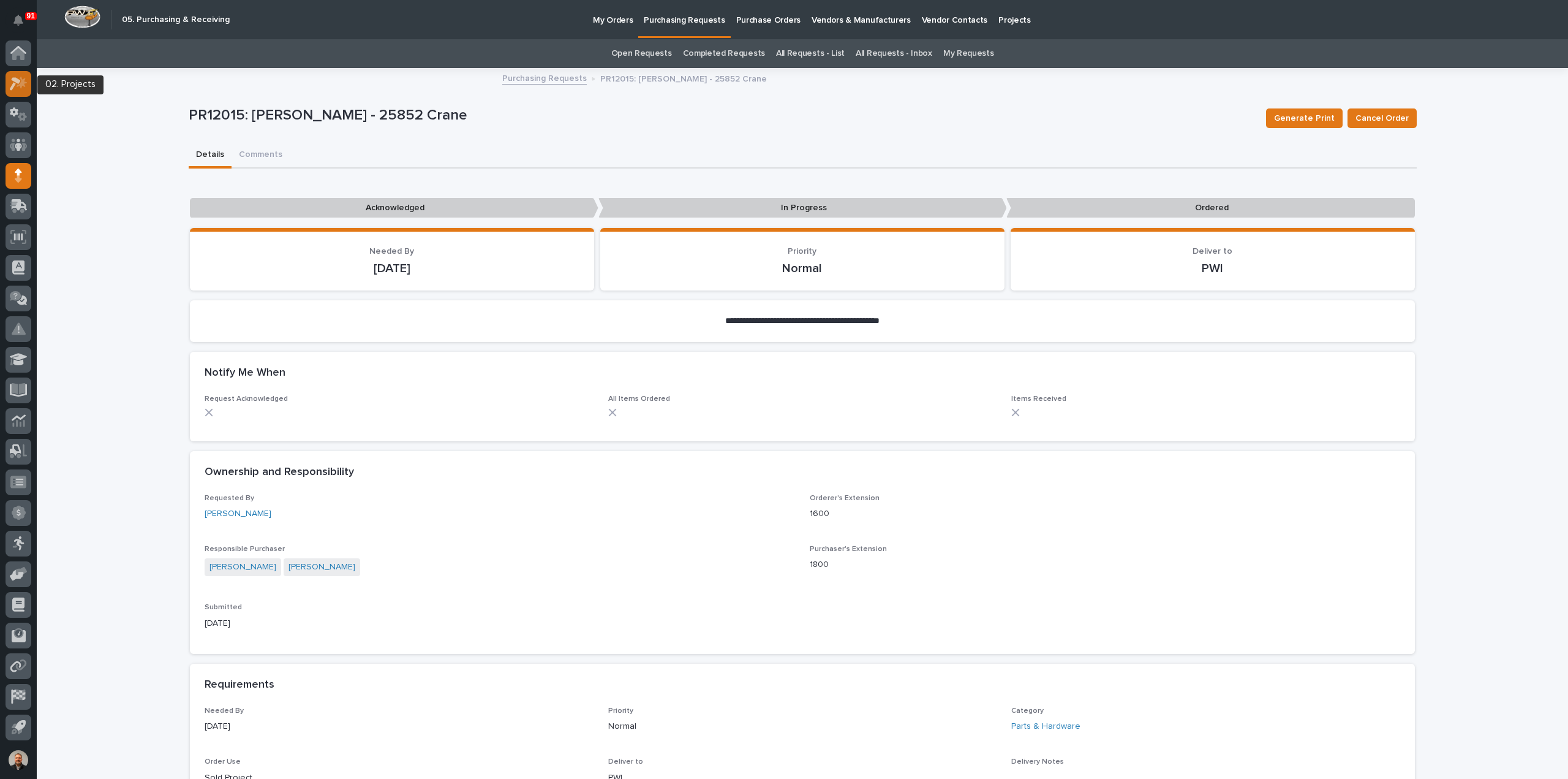
click at [11, 88] on icon at bounding box center [15, 84] width 11 height 14
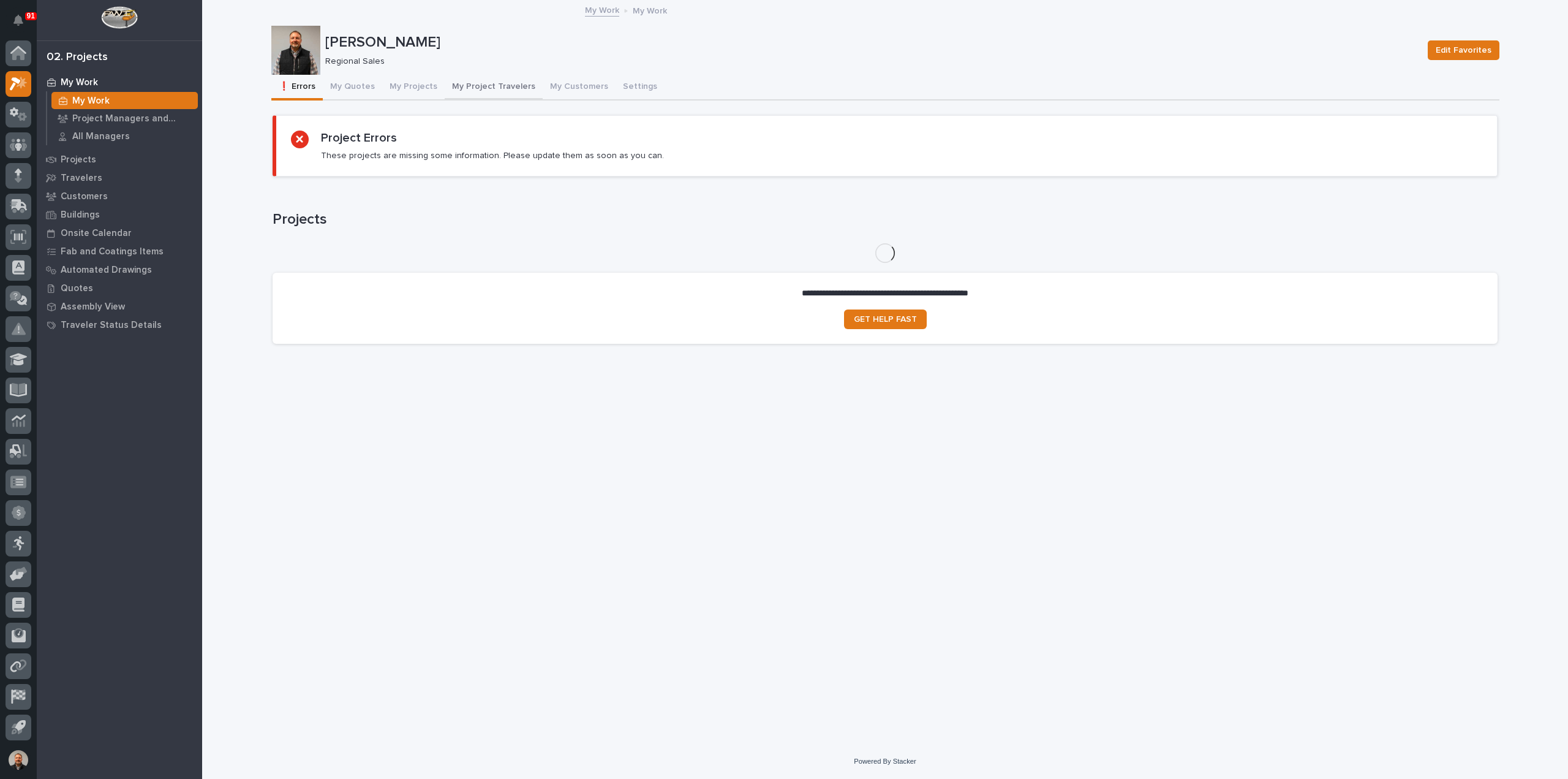
click at [484, 88] on button "My Project Travelers" at bounding box center [494, 88] width 98 height 26
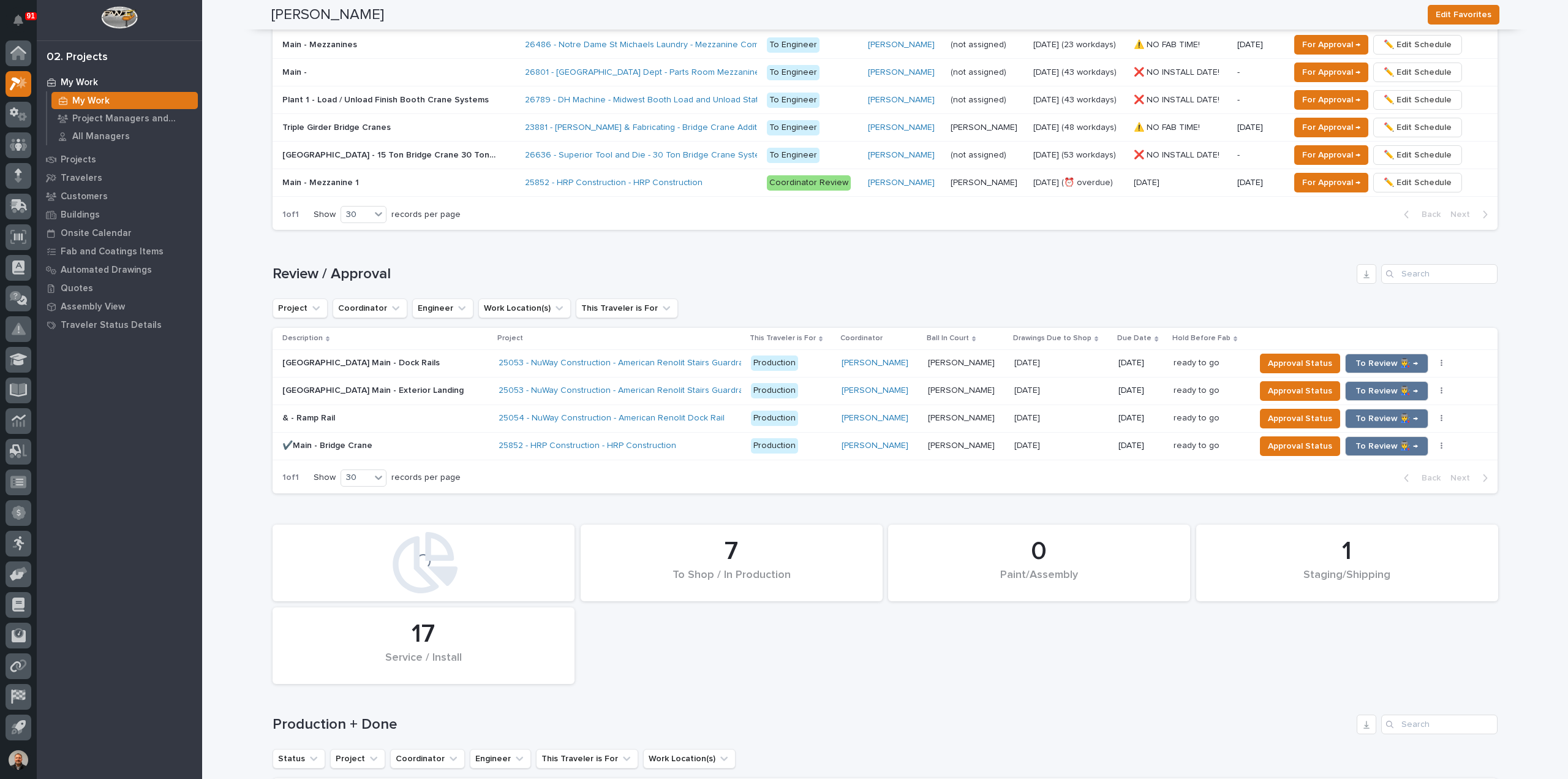
scroll to position [919, 0]
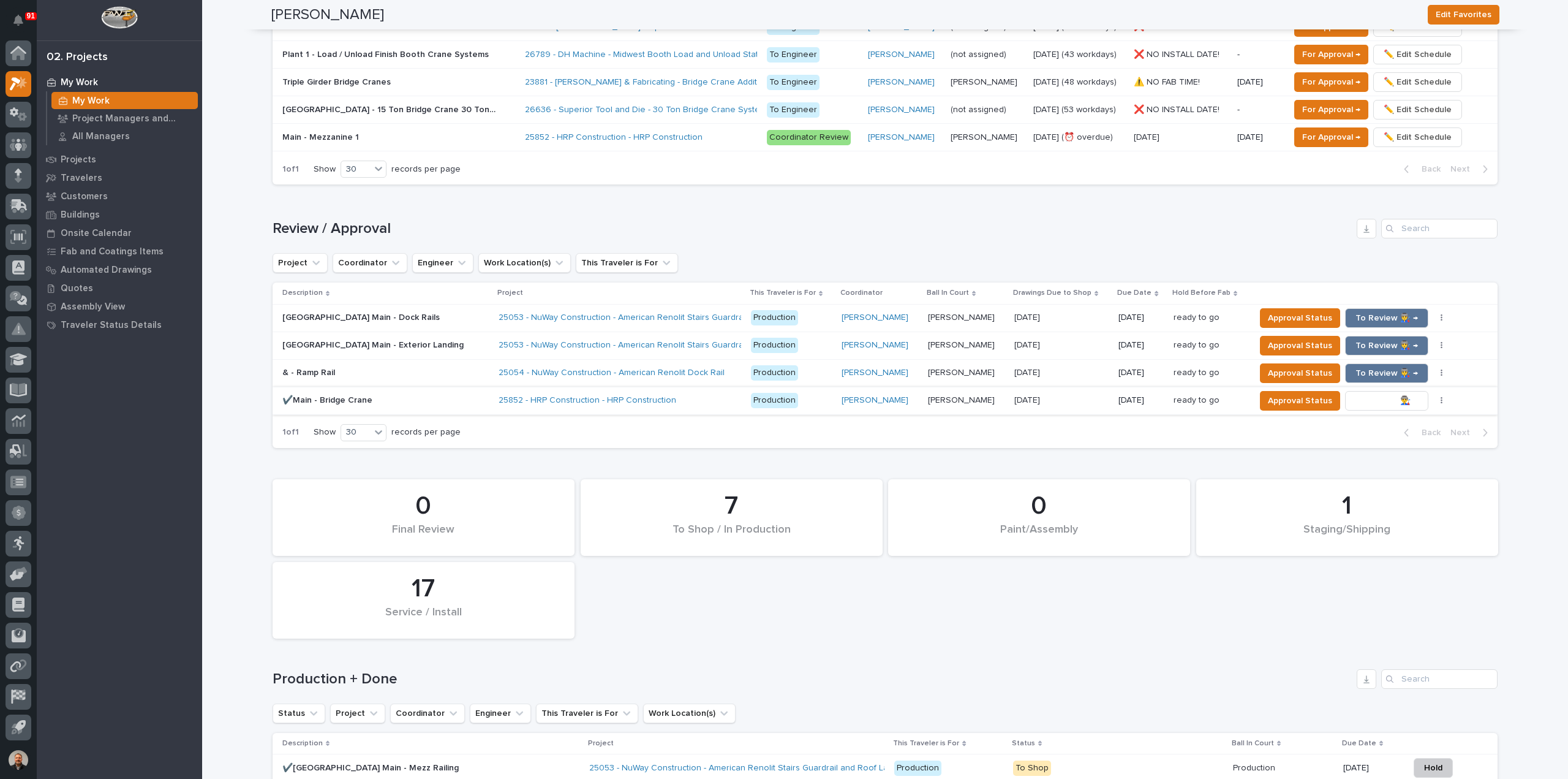
click at [1359, 397] on span "To Review 👨‍🏭 →" at bounding box center [1387, 400] width 62 height 14
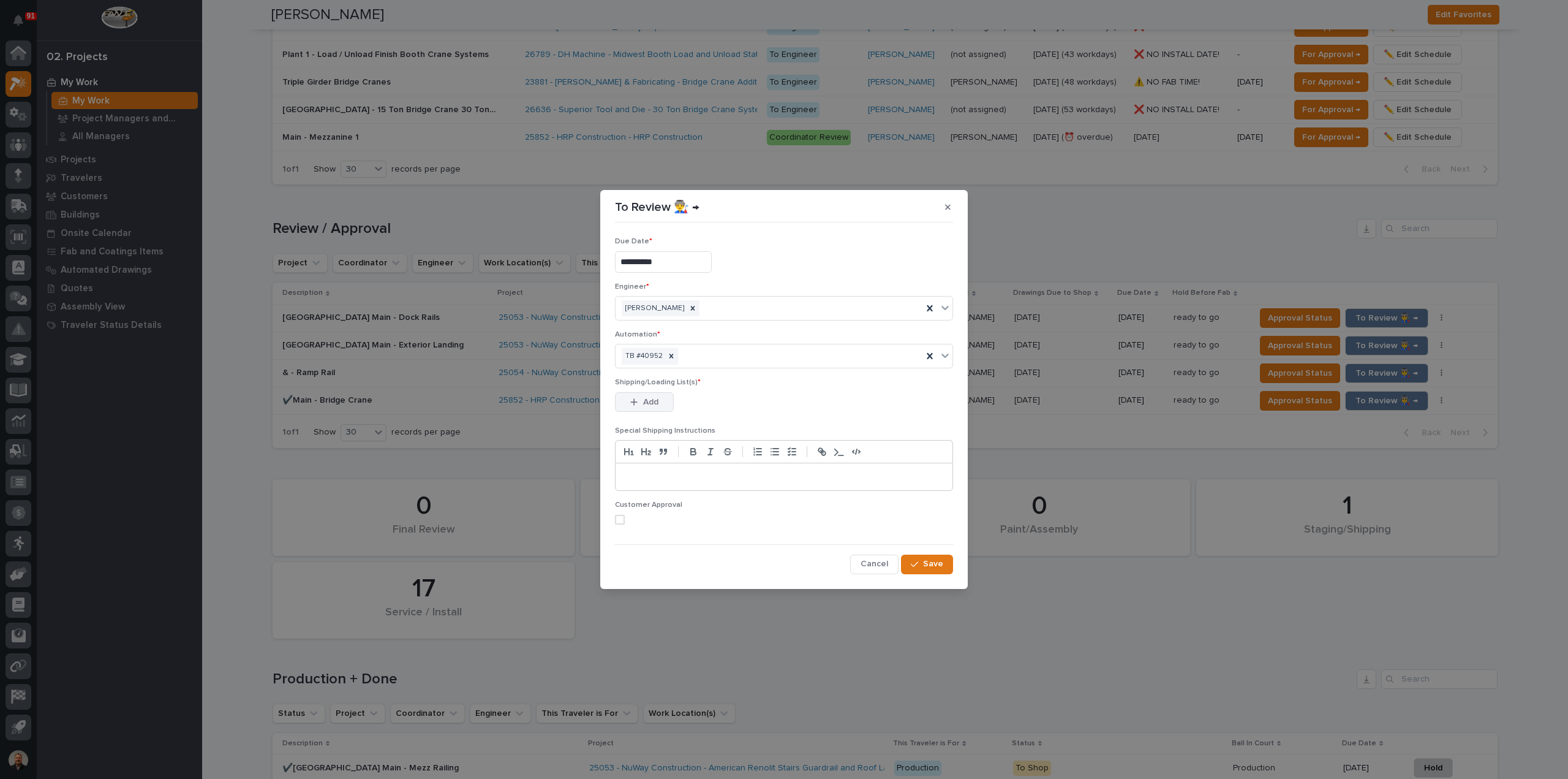
click at [651, 400] on span "Add" at bounding box center [651, 402] width 15 height 11
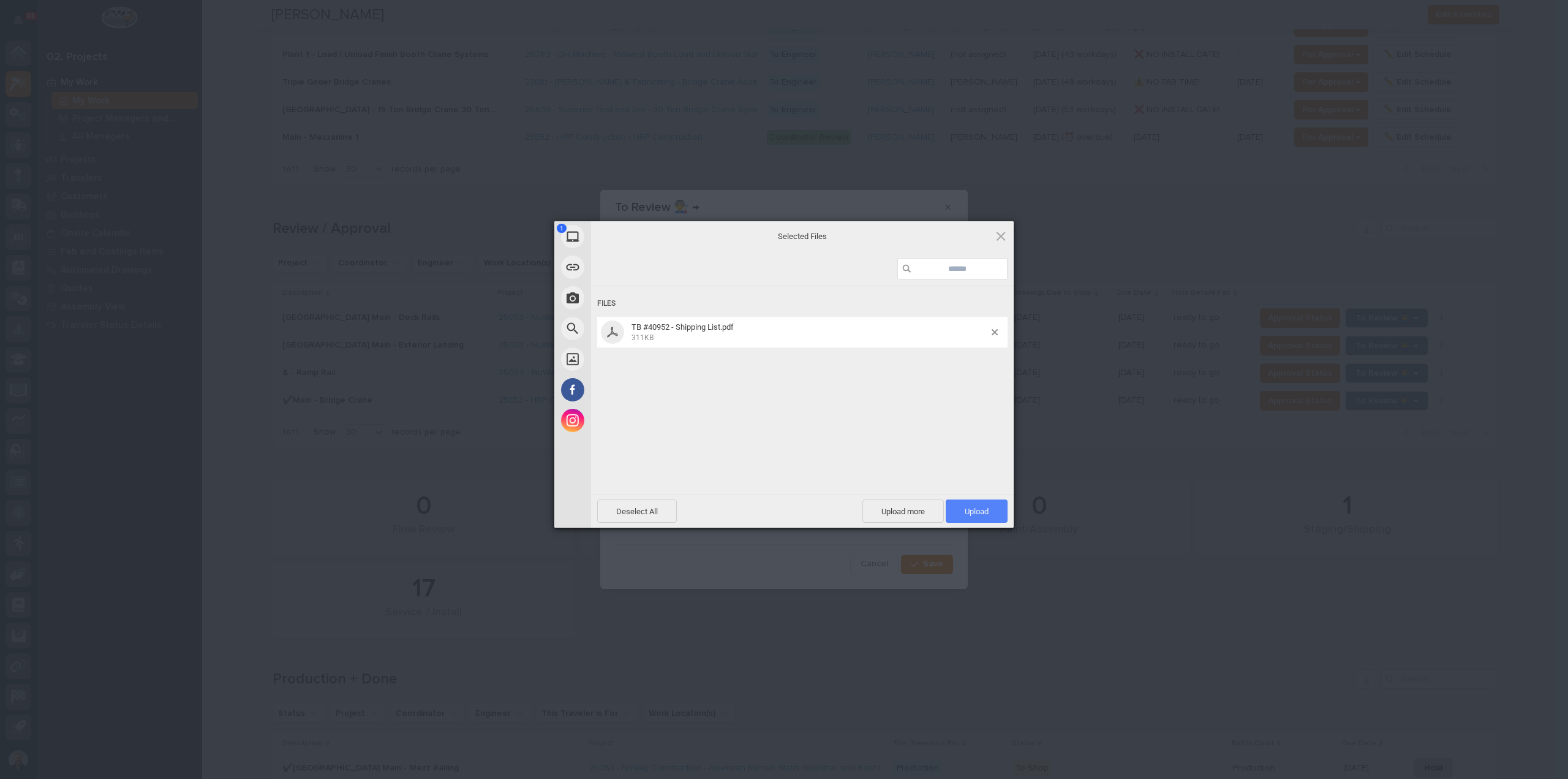
click at [990, 510] on span "Upload 1" at bounding box center [977, 510] width 62 height 24
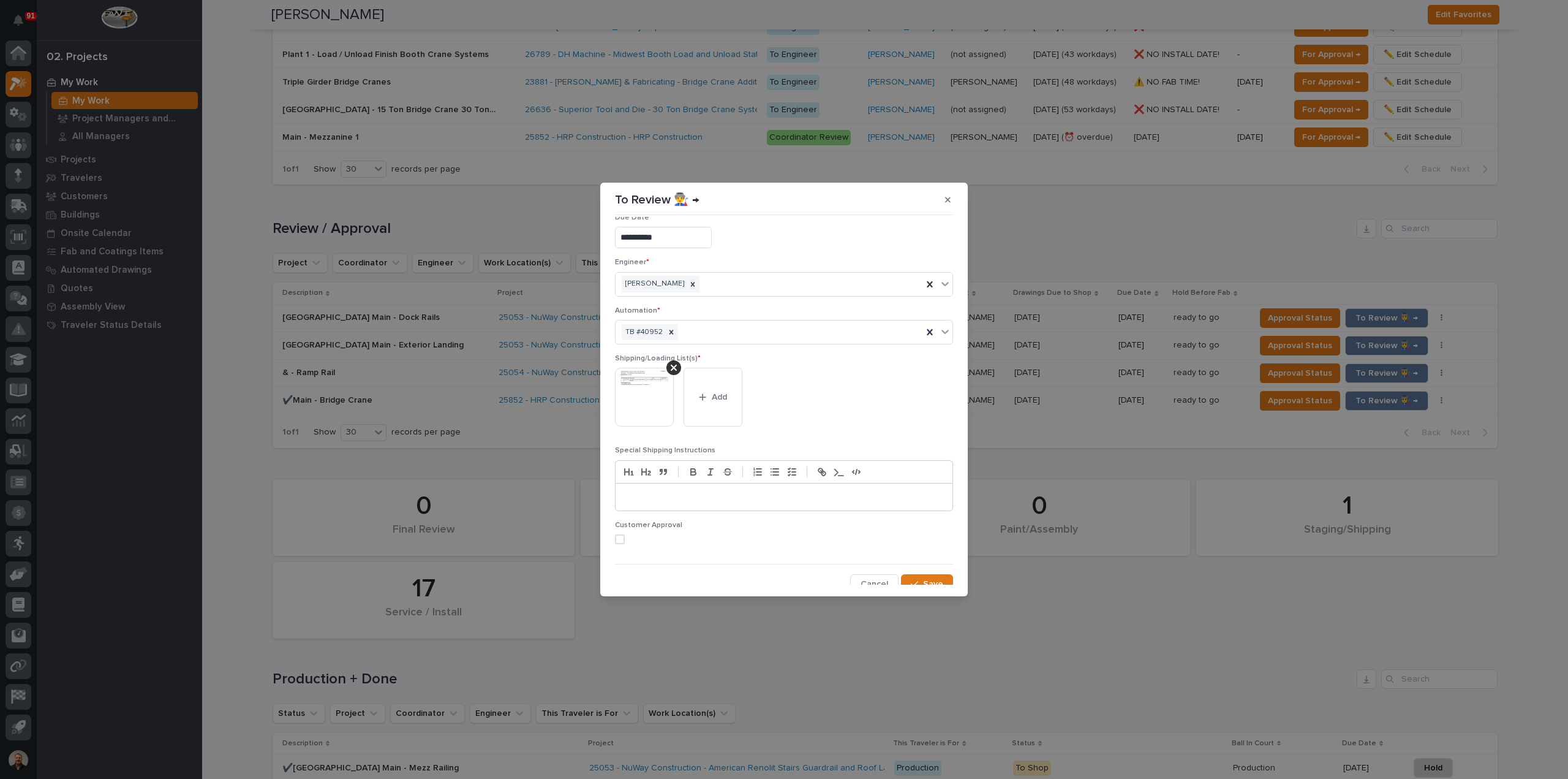
scroll to position [24, 0]
click at [925, 572] on span "Save" at bounding box center [933, 576] width 20 height 11
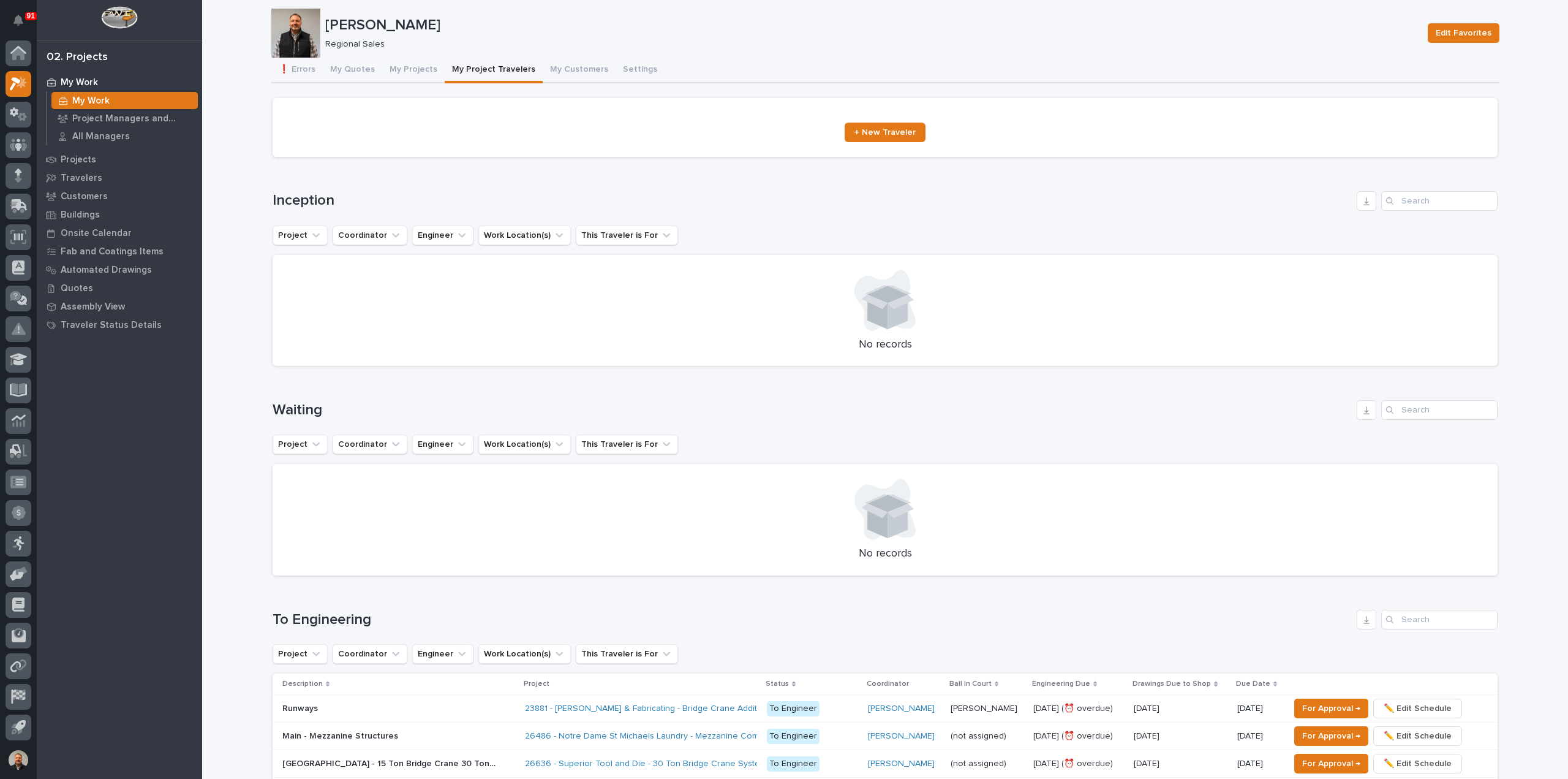
scroll to position [0, 0]
